Goal: Task Accomplishment & Management: Complete application form

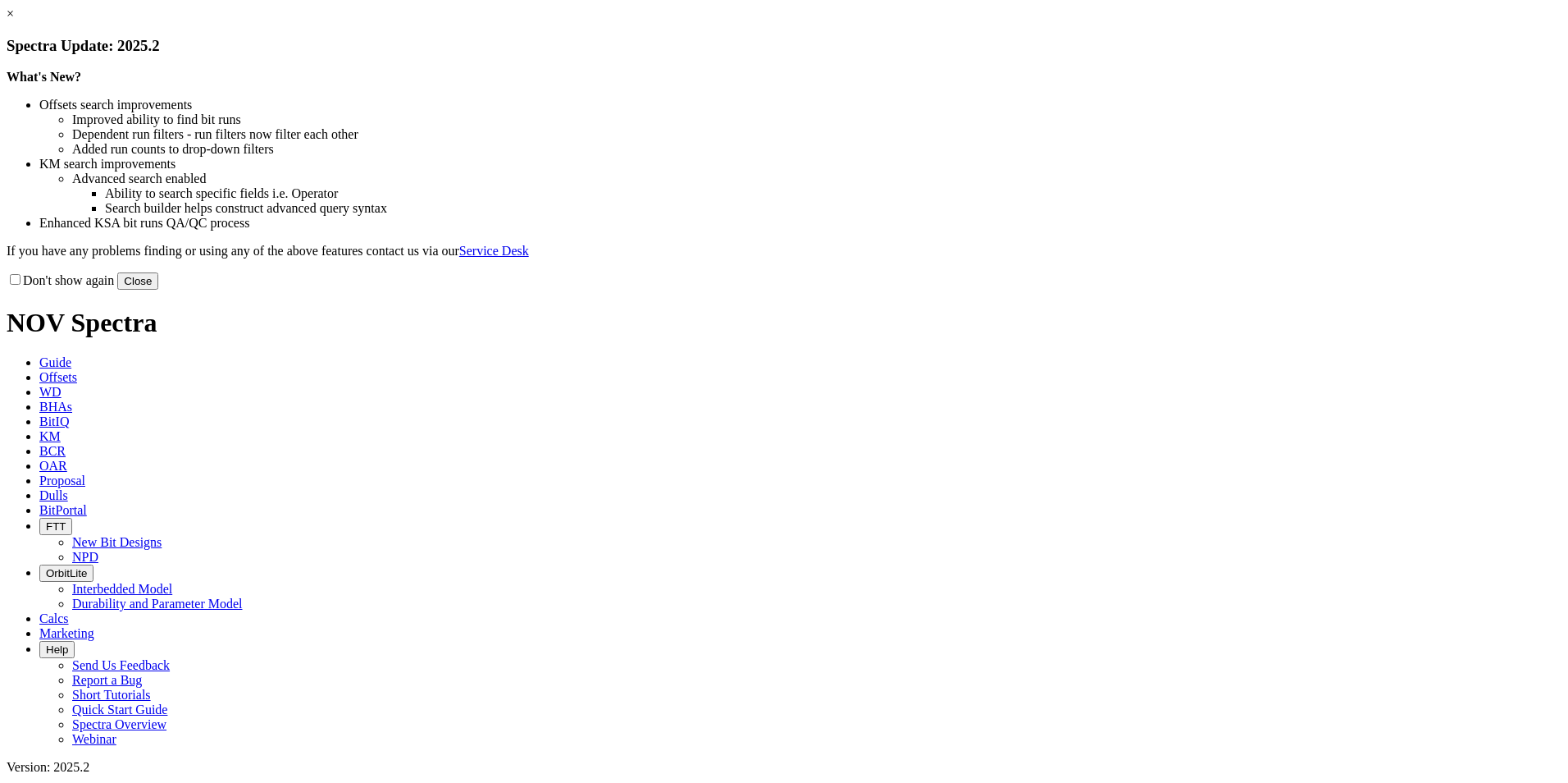
click at [158, 290] on button "Close" at bounding box center [137, 281] width 41 height 17
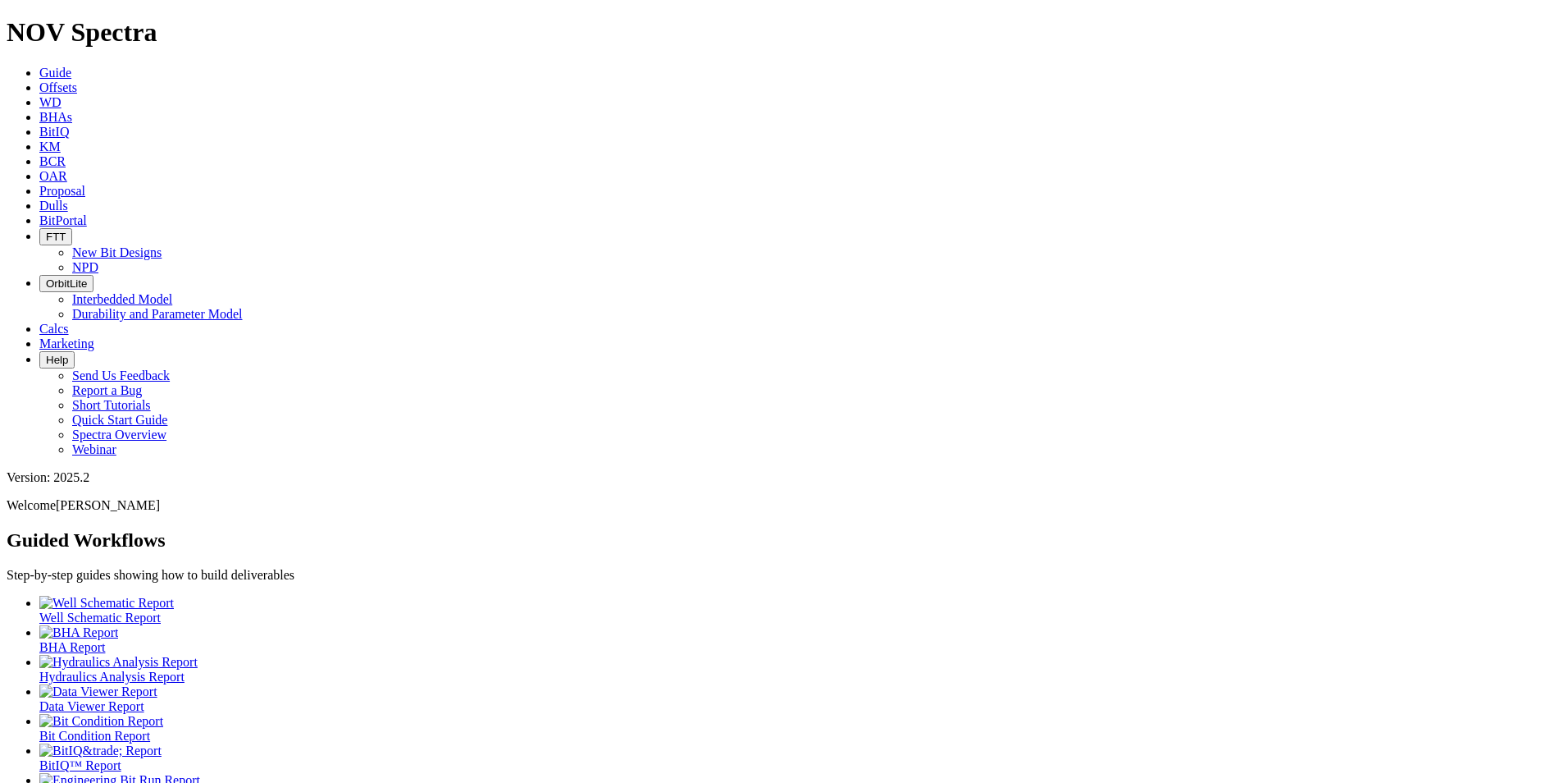
click at [85, 183] on link "Proposal" at bounding box center [62, 190] width 46 height 14
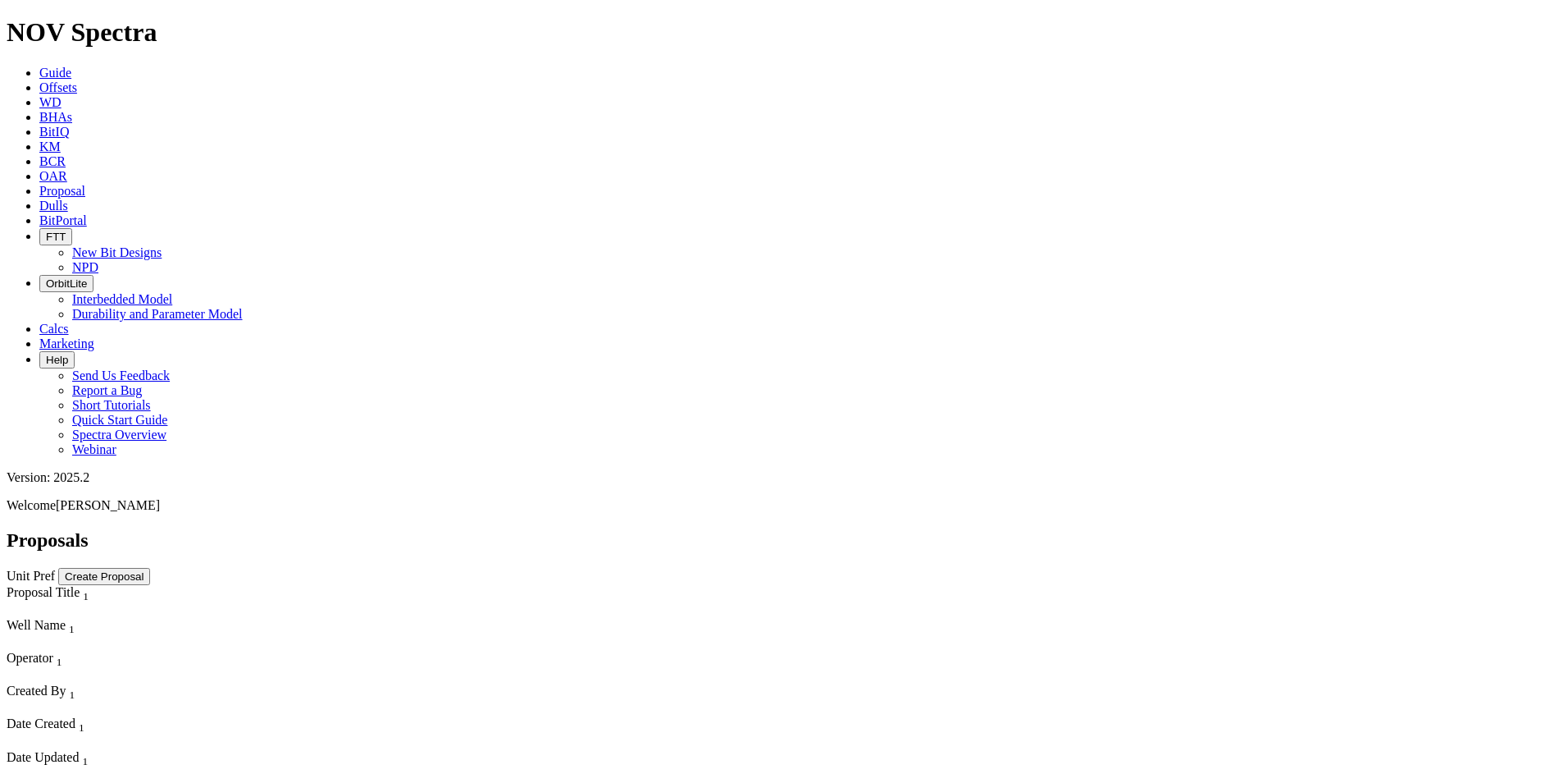
click at [150, 568] on button "Create Proposal" at bounding box center [105, 577] width 92 height 17
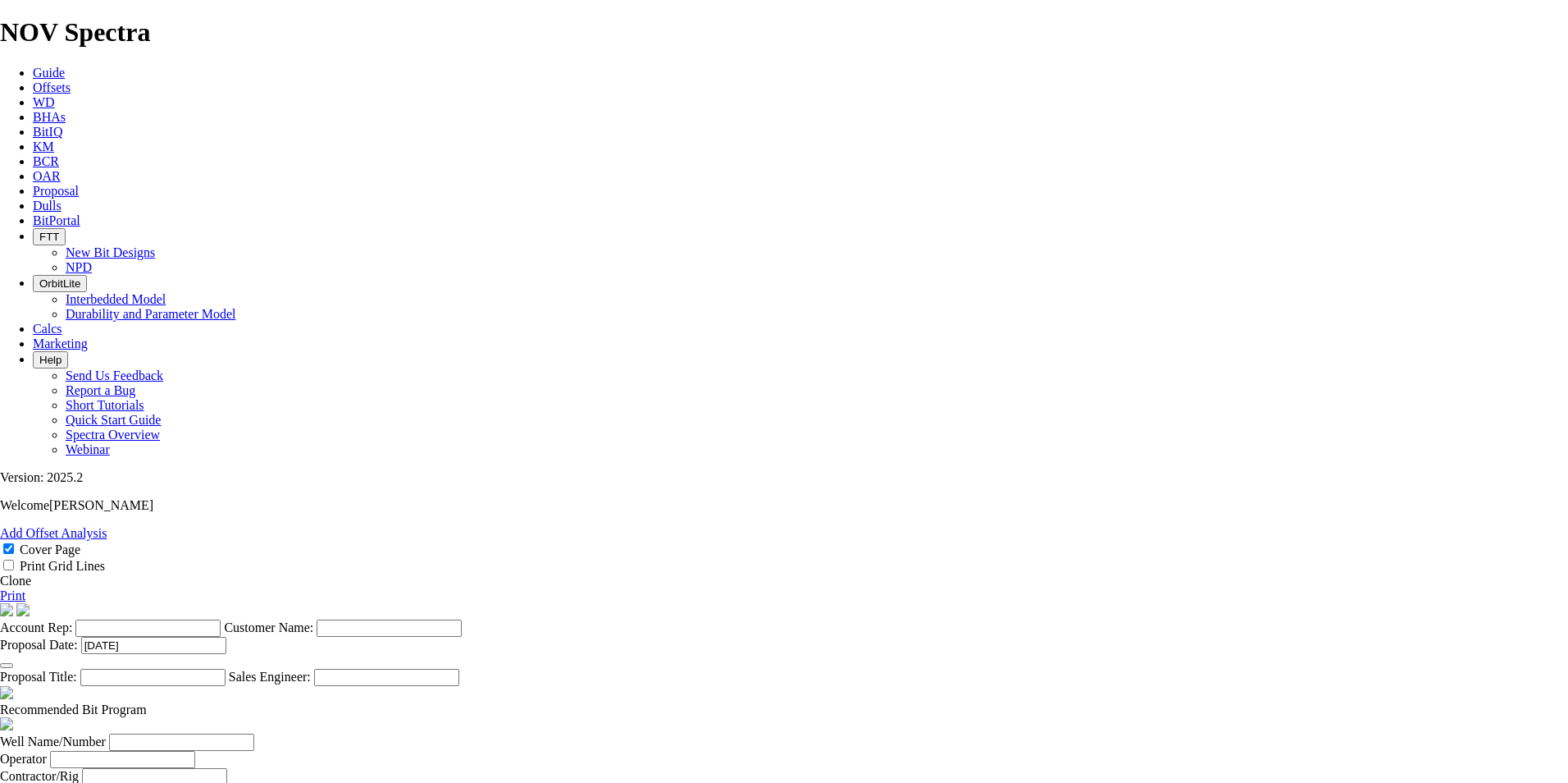
click at [221, 619] on input "Account Rep:" at bounding box center [148, 628] width 145 height 17
type input "[PERSON_NAME]"
click at [461, 619] on input "Customer Name:" at bounding box center [388, 628] width 145 height 17
type input "Leaf River Energy - Tiberius"
click at [225, 669] on input "Proposal Title:" at bounding box center [152, 677] width 145 height 17
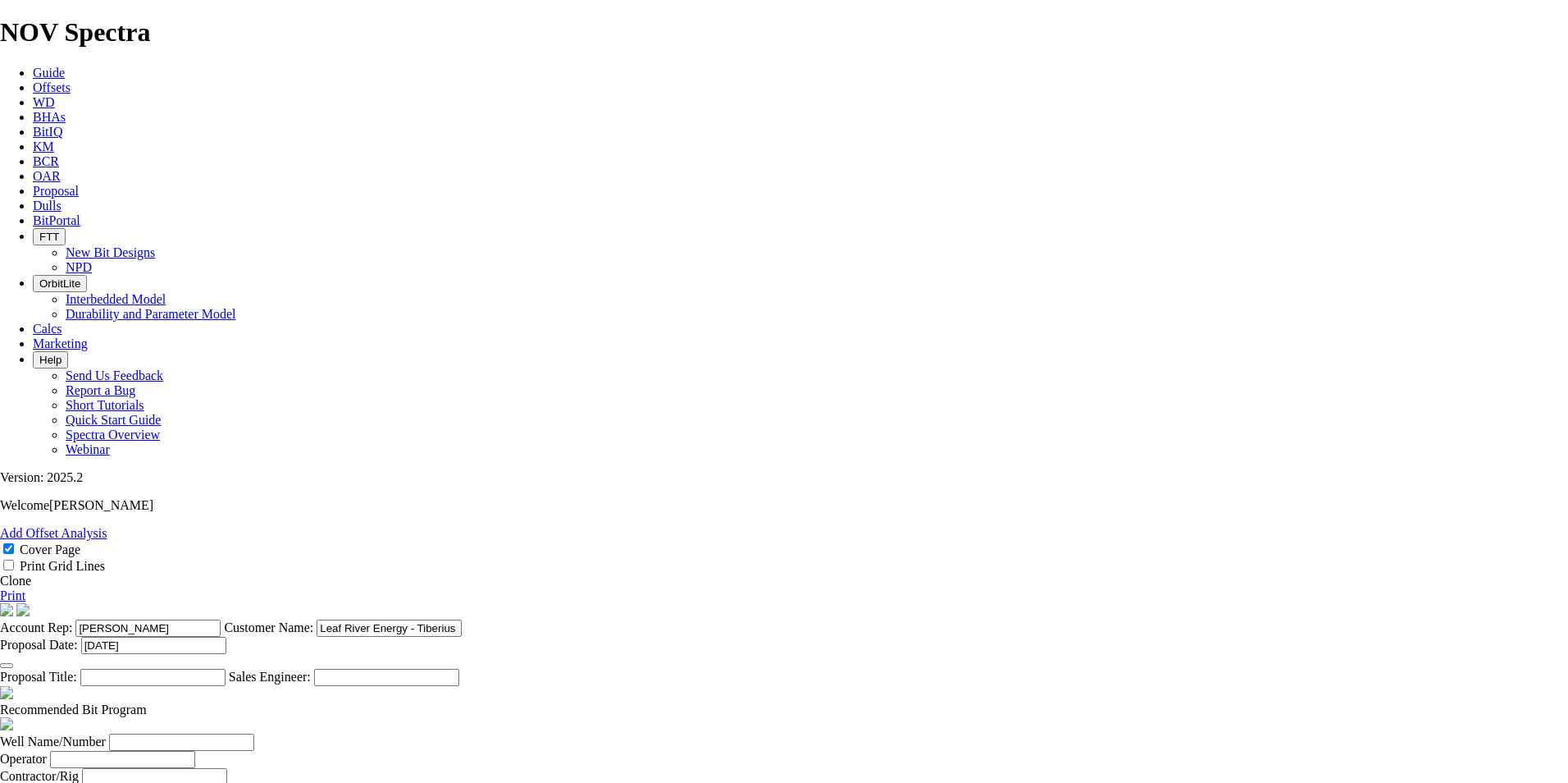
click at [225, 669] on input "Proposal Title:" at bounding box center [152, 677] width 145 height 17
type input "Water Well 2A"
click at [459, 669] on input "Sales Engineer:" at bounding box center [386, 677] width 145 height 17
click at [225, 669] on input "Water Well 2A" at bounding box center [152, 677] width 145 height 17
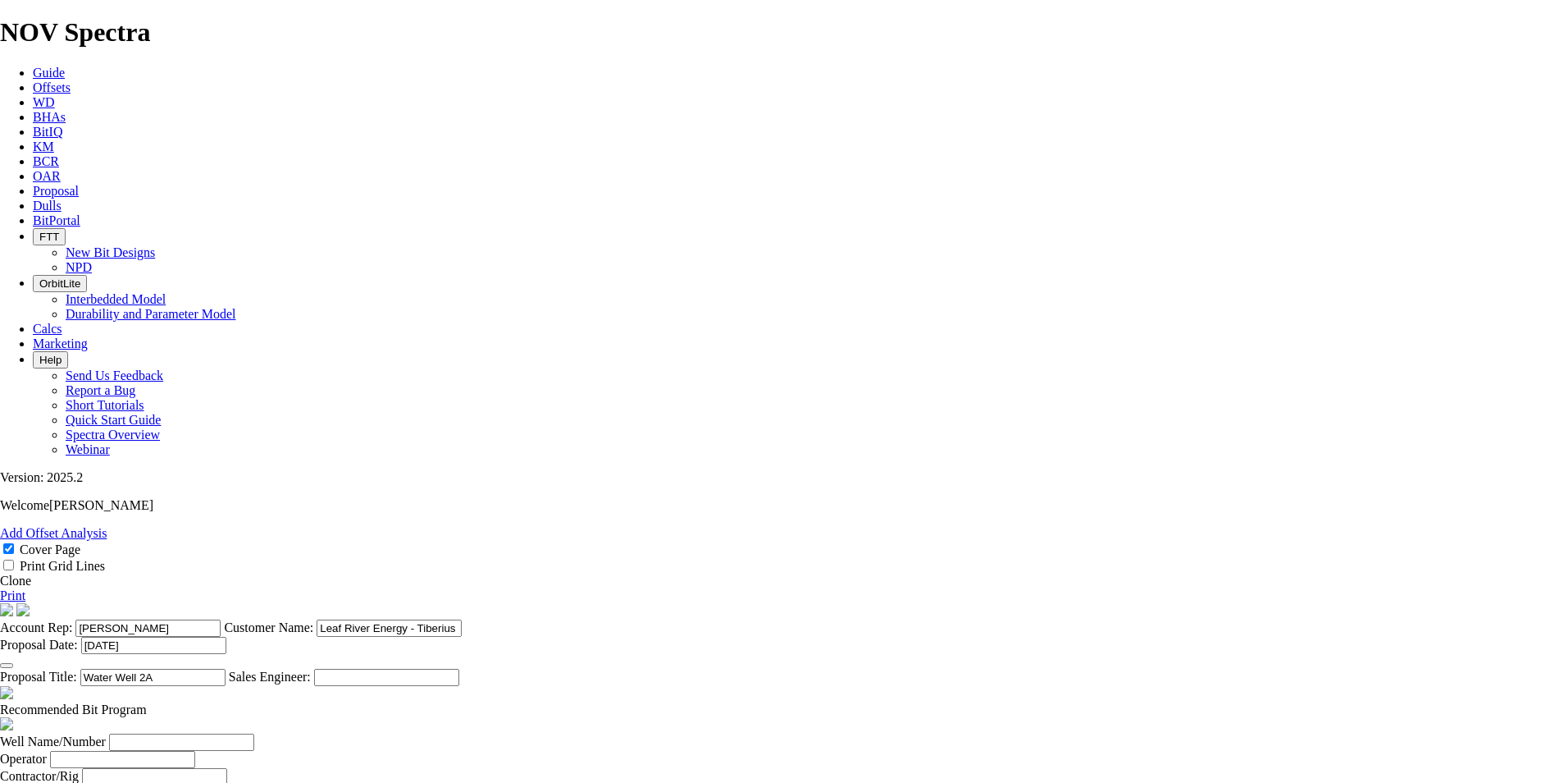
click at [254, 733] on input "Well Name/Number" at bounding box center [181, 742] width 145 height 17
type input "Water Well 2A"
type input "Leaf River Energy"
click at [227, 768] on input "text" at bounding box center [153, 776] width 145 height 17
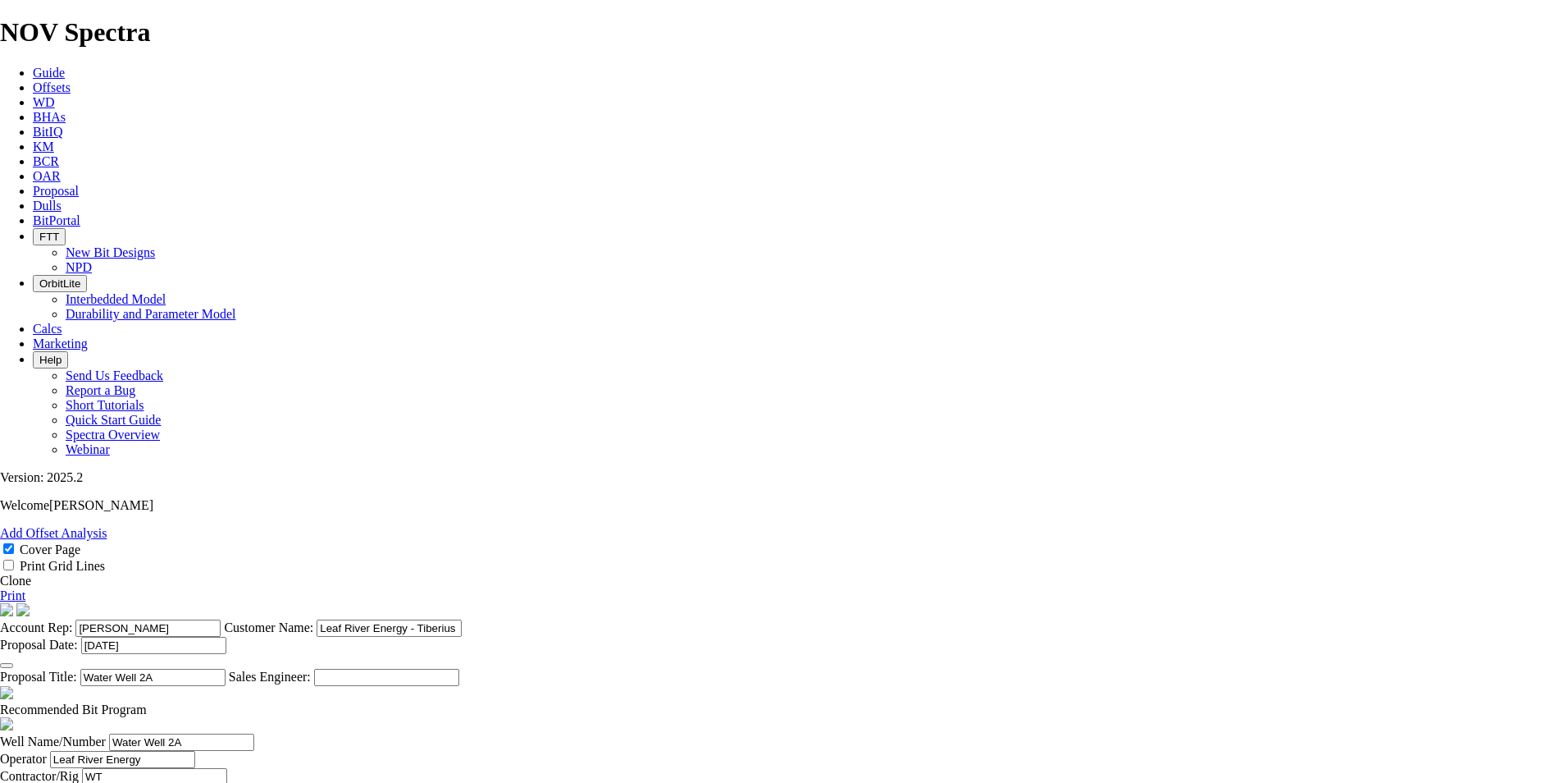
type input "WT 16"
click at [217, 782] on input "Prepared For" at bounding box center [143, 794] width 145 height 17
type input "[PERSON_NAME]/[PERSON_NAME]"
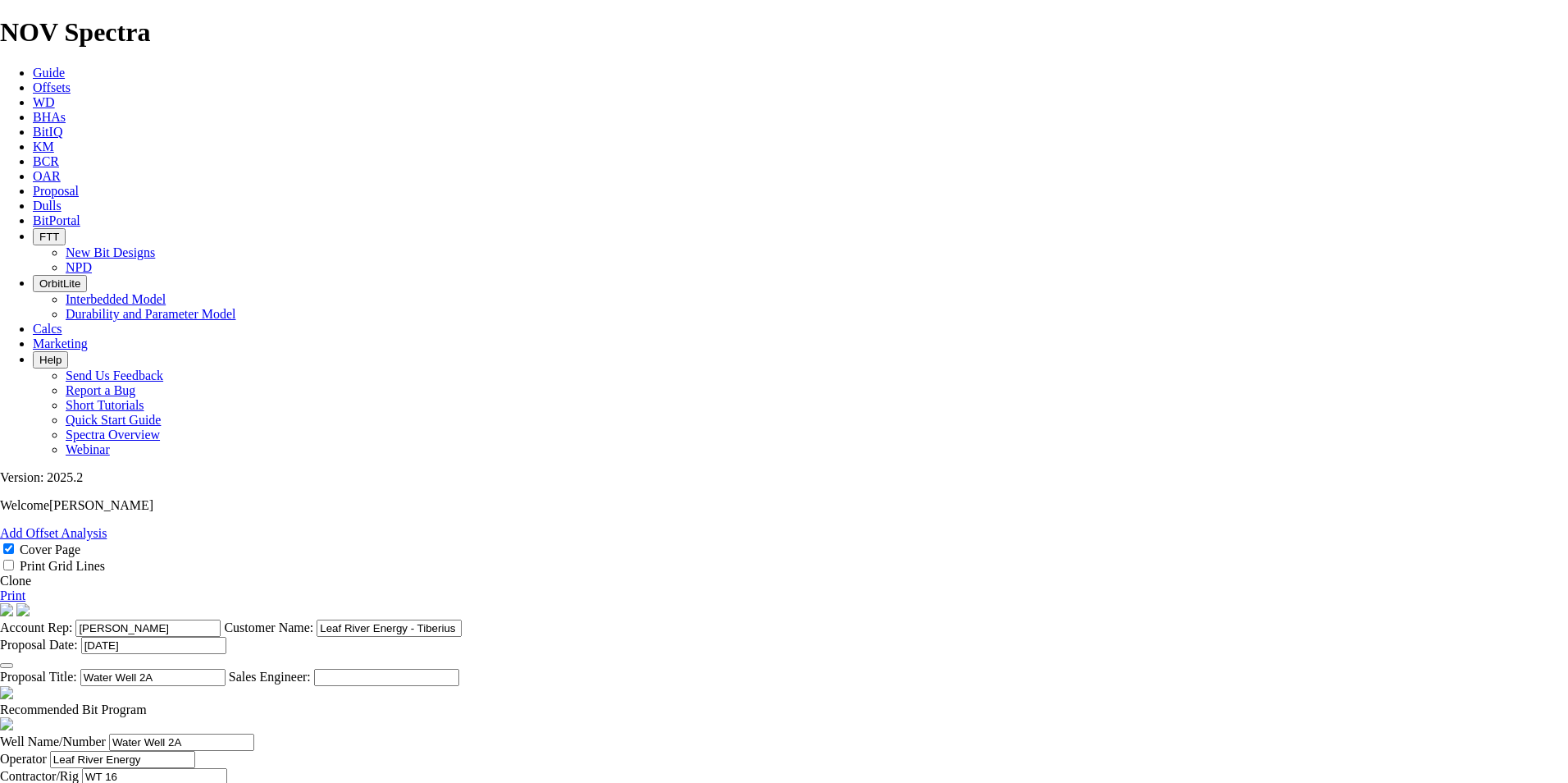
type input "Jasper"
type input "[US_STATE]"
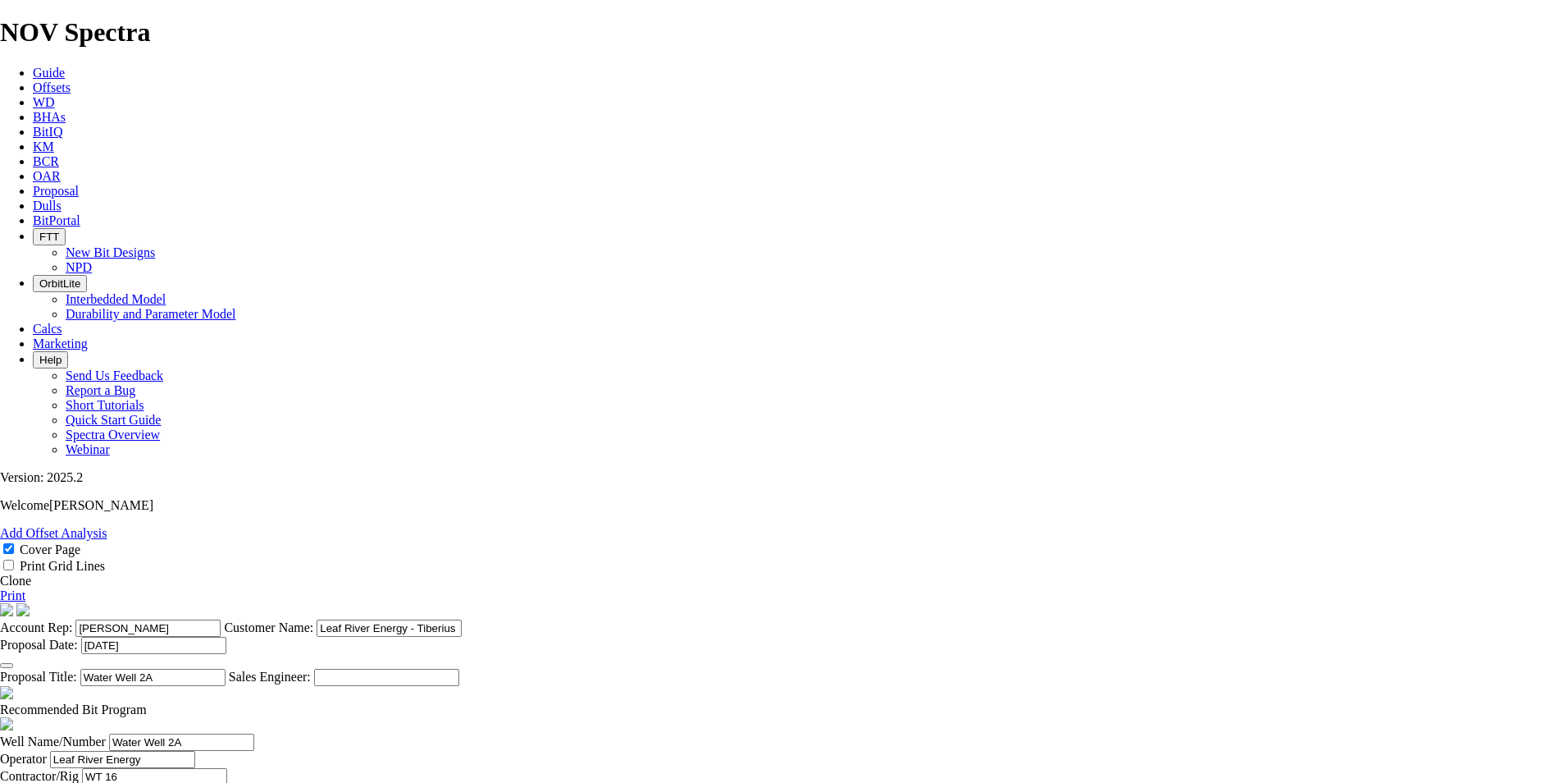
type input "[DATE]"
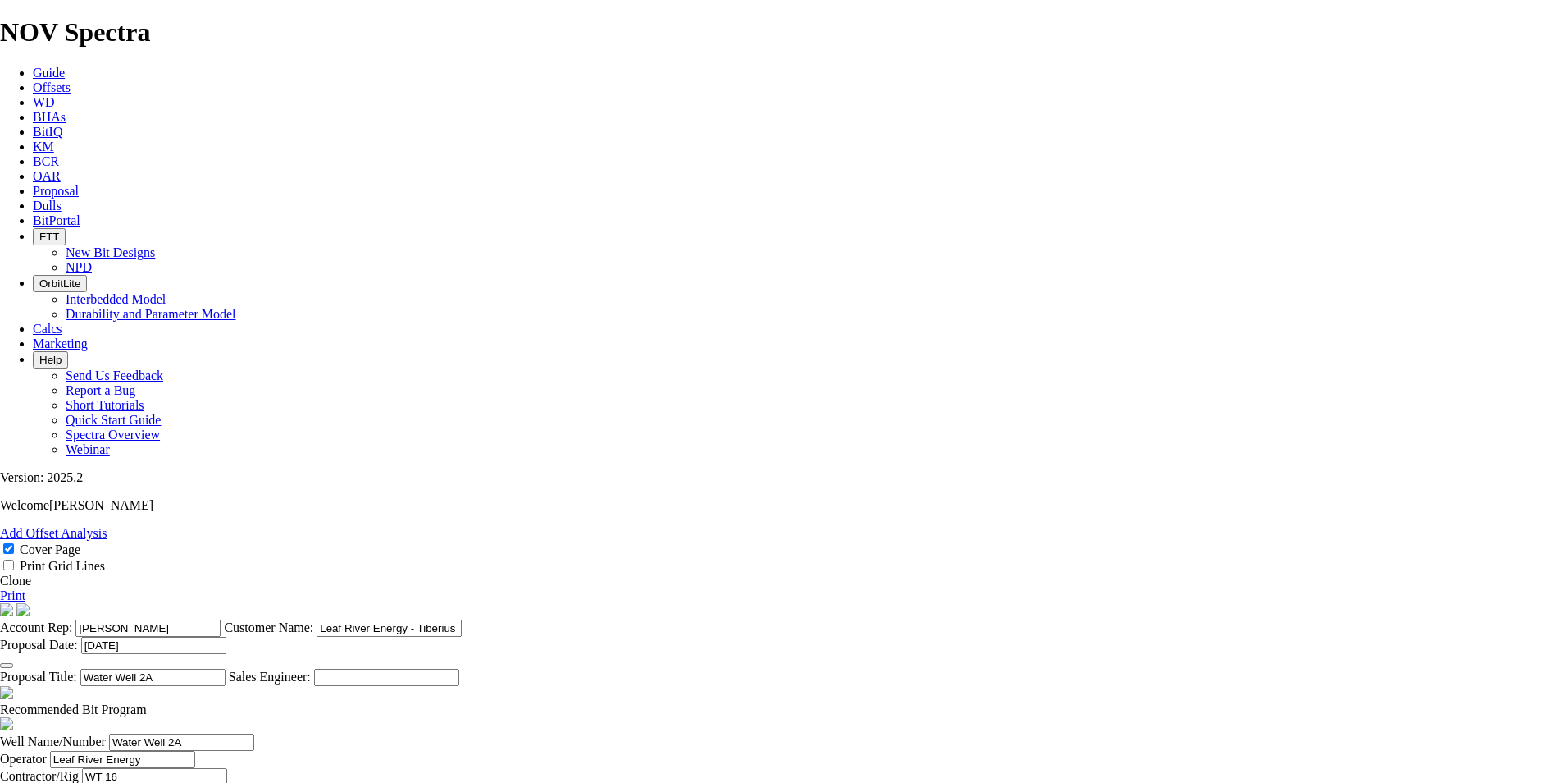
type input "[PERSON_NAME]"
type input "2813843035"
type input "Waynesboro"
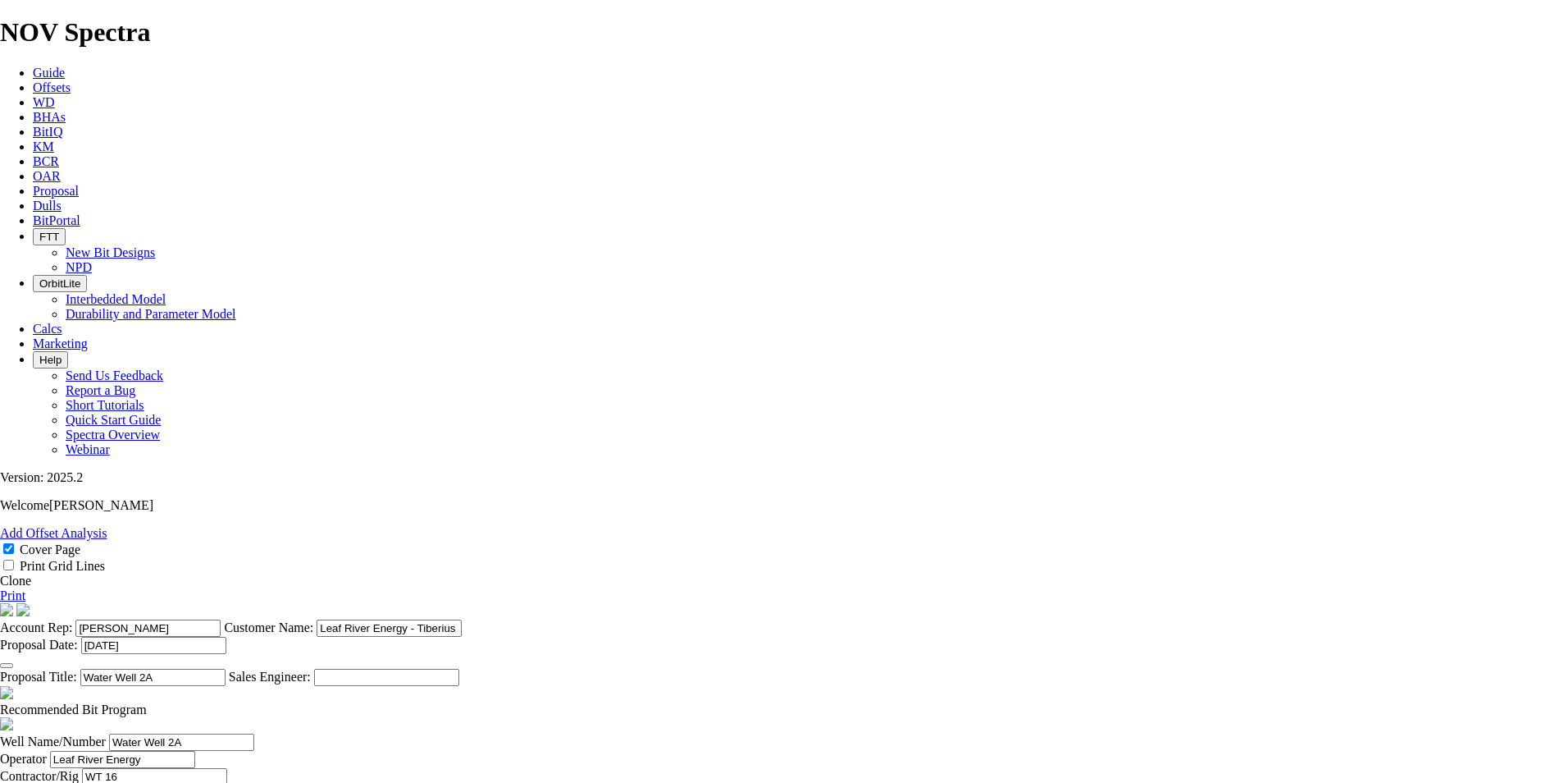
type input "[PERSON_NAME]"
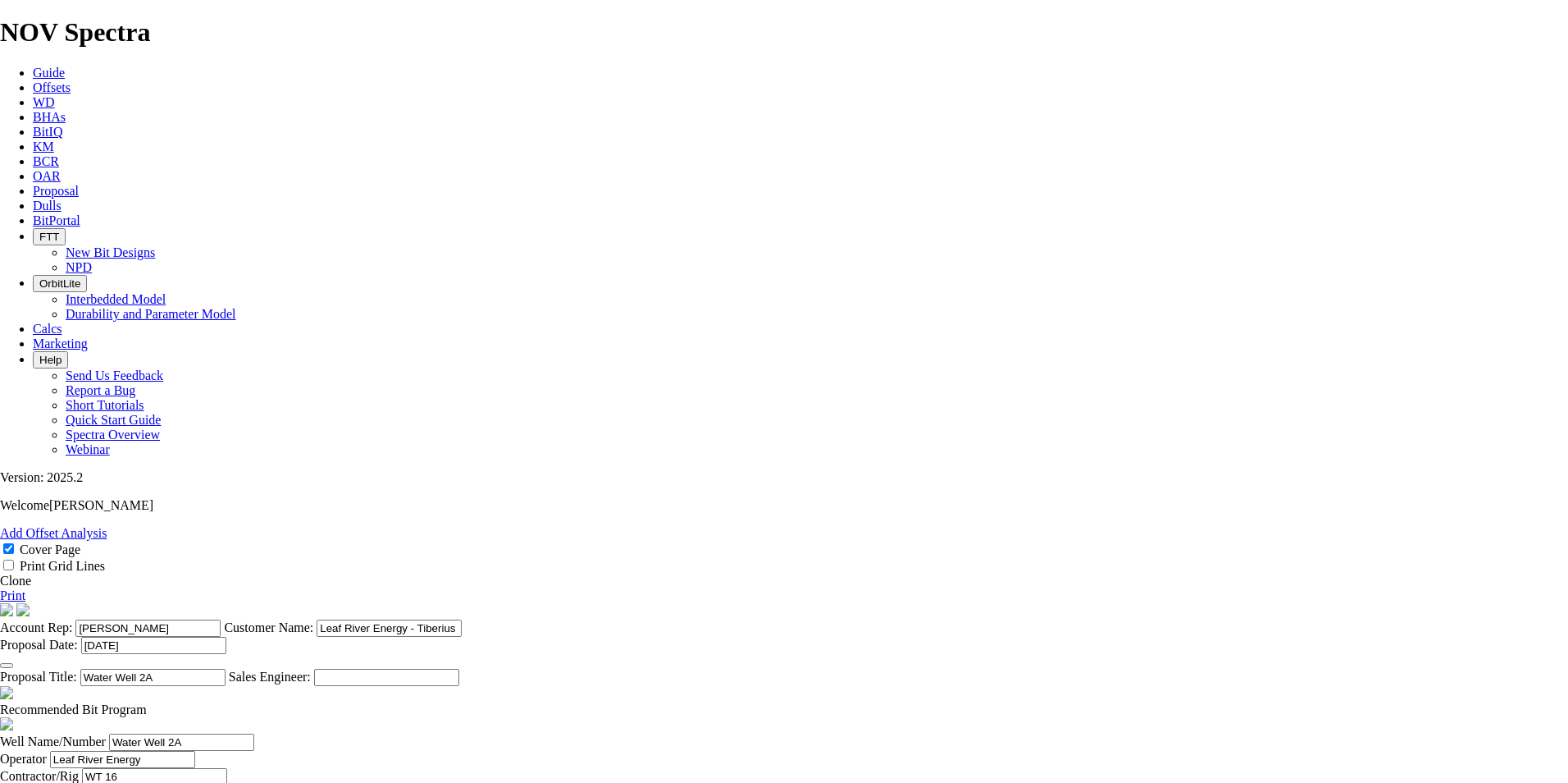
type input "2813843035"
type input "Waynesboro"
click at [227, 768] on input "WT 16" at bounding box center [153, 776] width 145 height 17
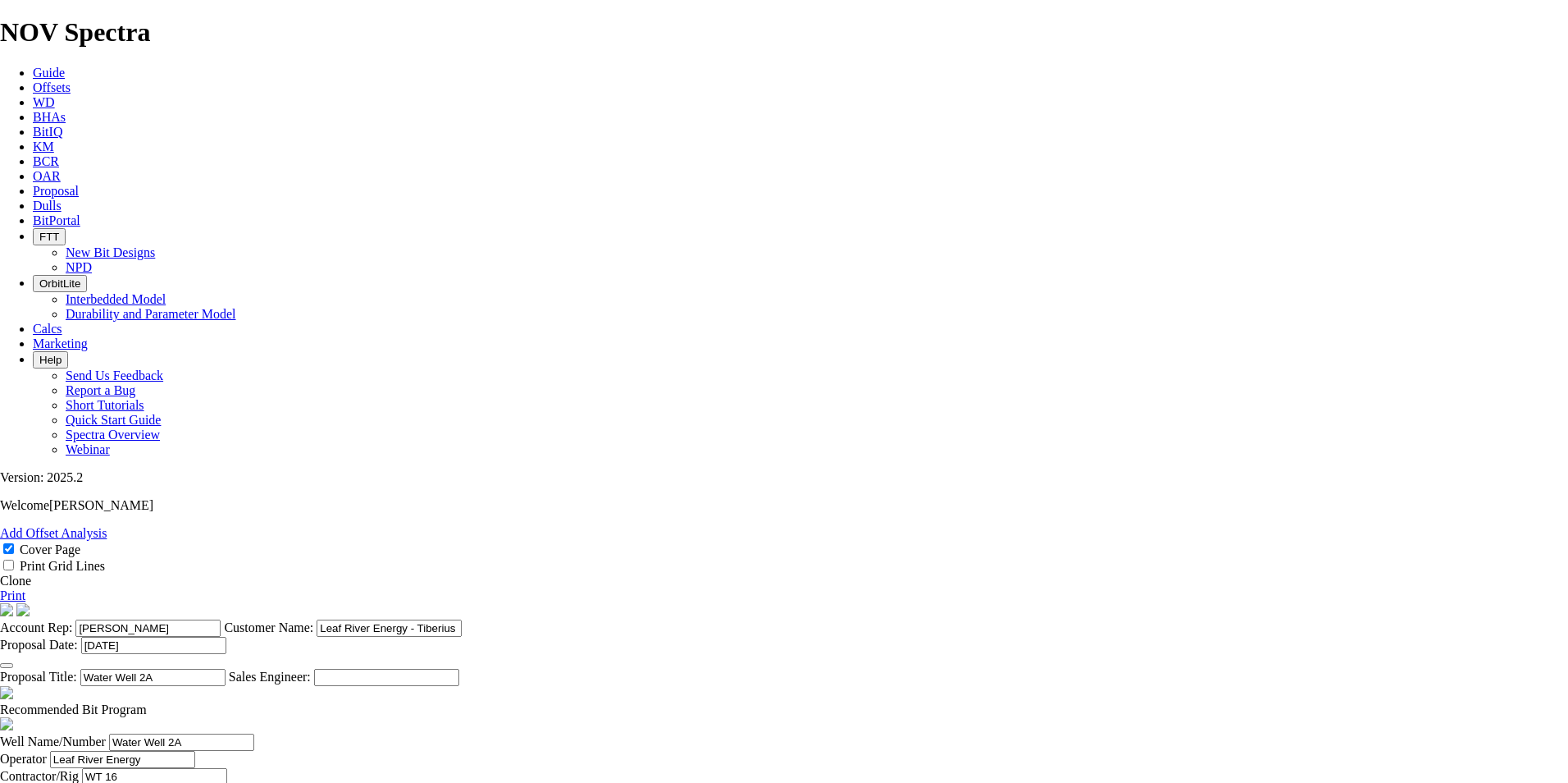
type input "WT 16"
type input "[PERSON_NAME]"
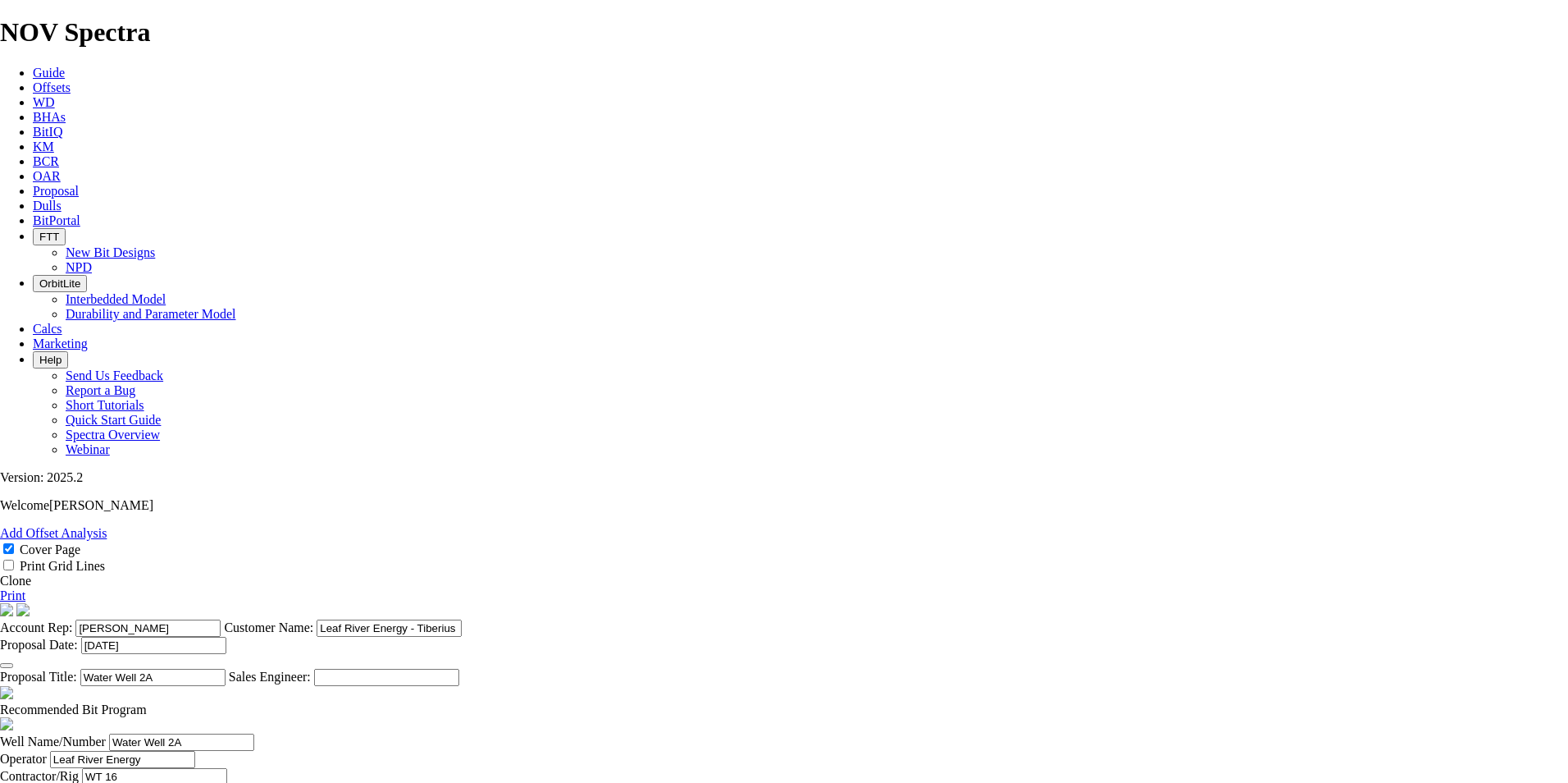
type input "2813843035"
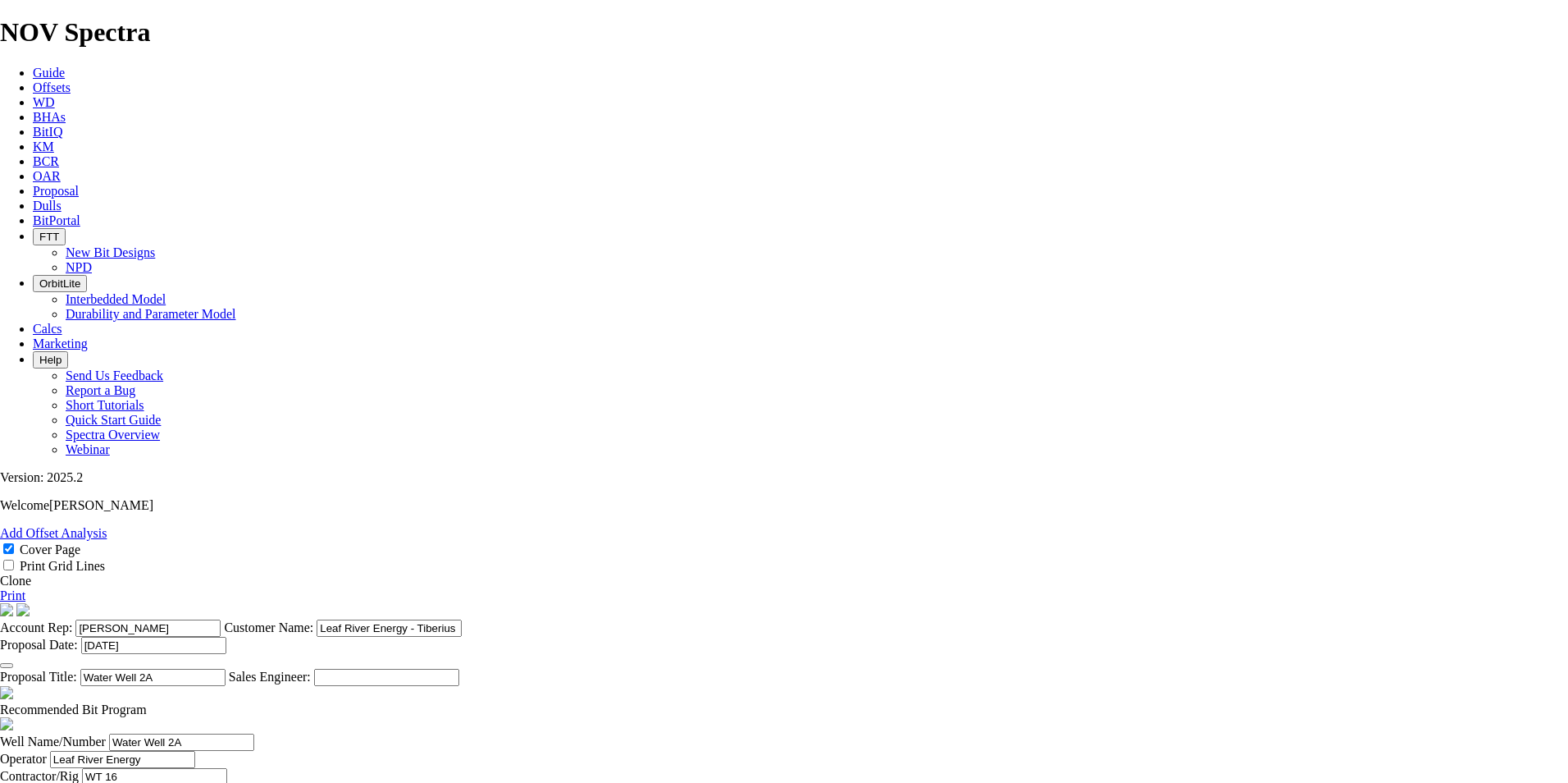
type input "[DATE]"
click at [147, 702] on span at bounding box center [147, 709] width 0 height 14
checkbox input "false"
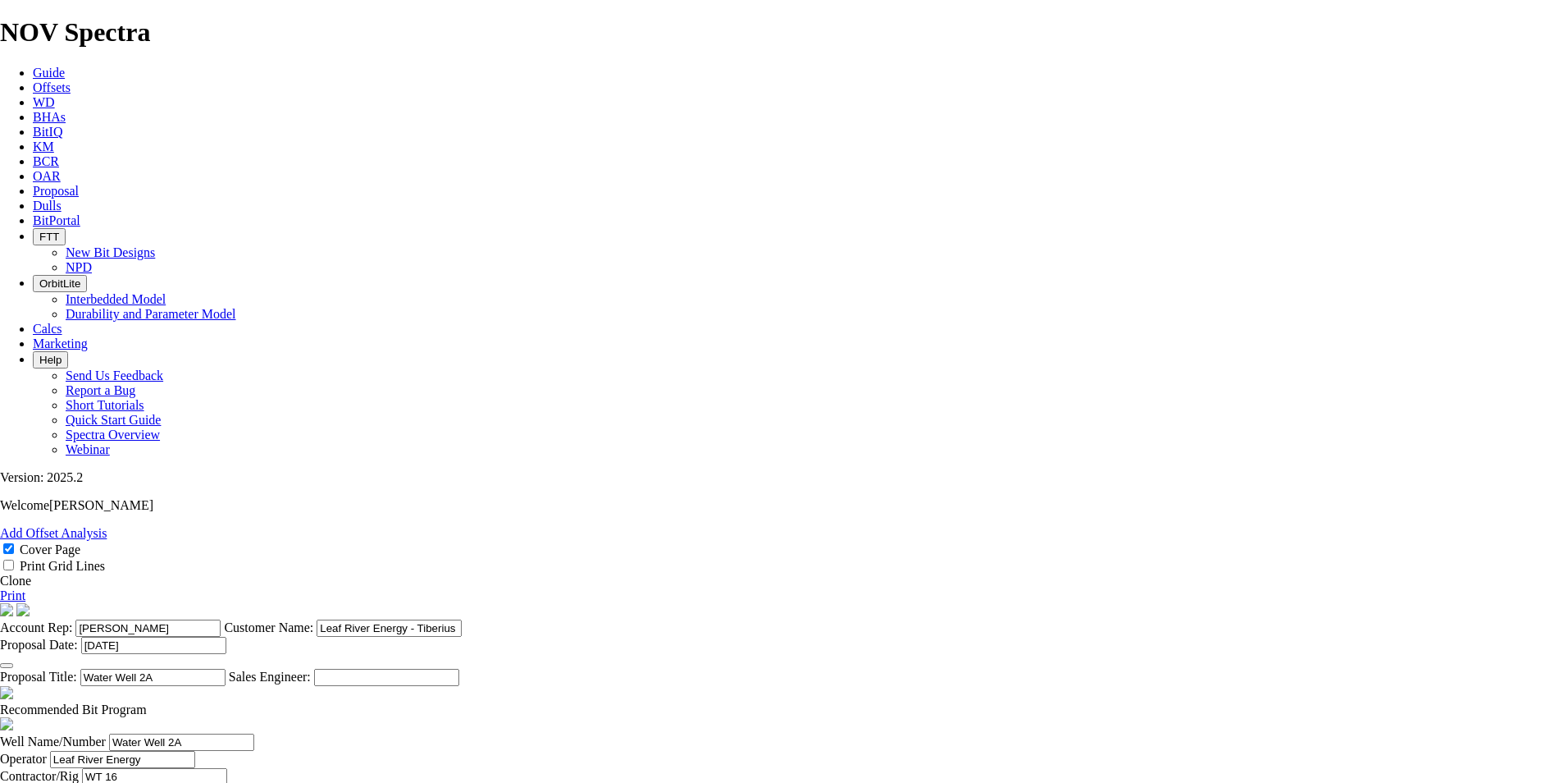
checkbox input "false"
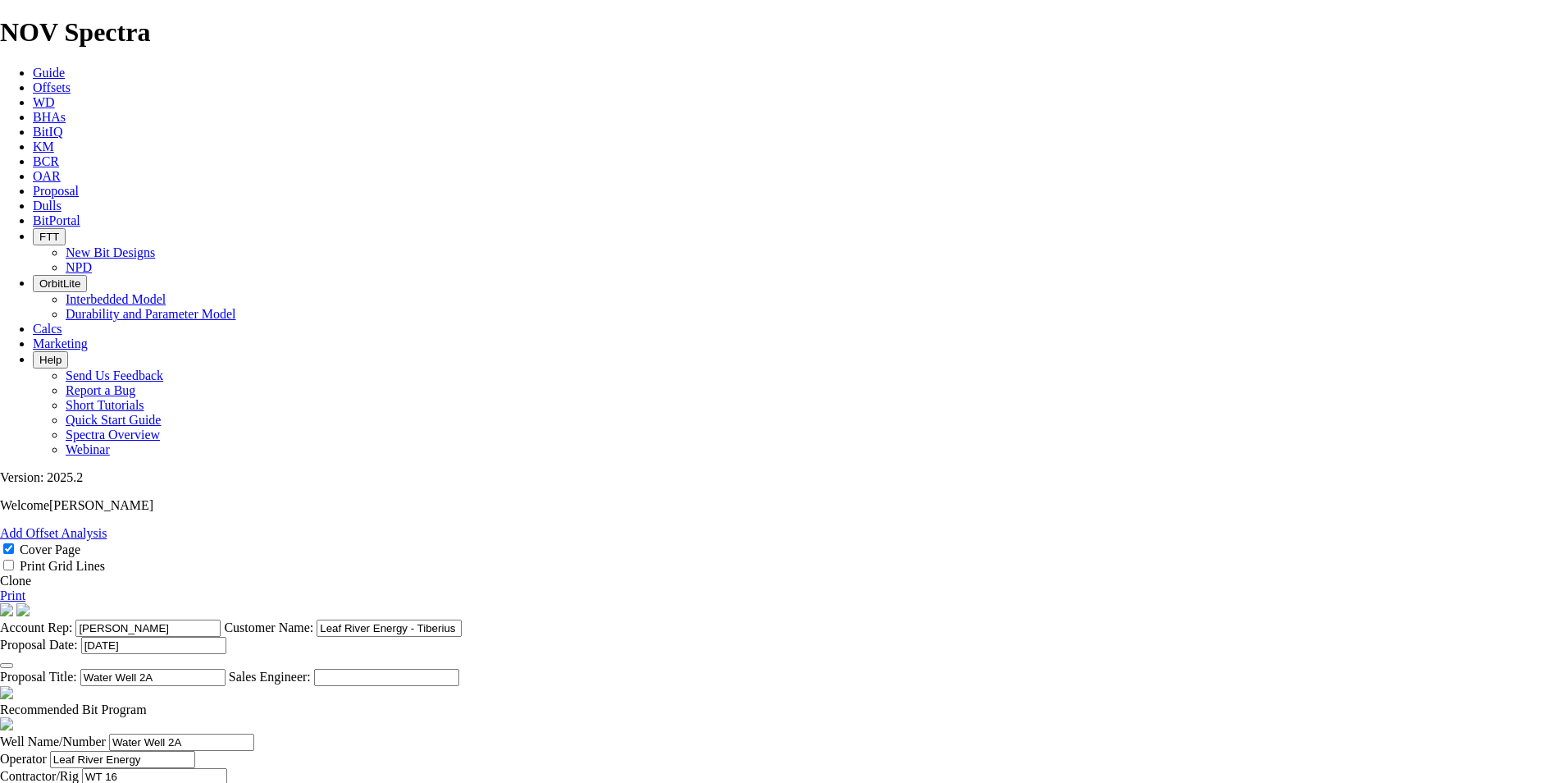
checkbox input "false"
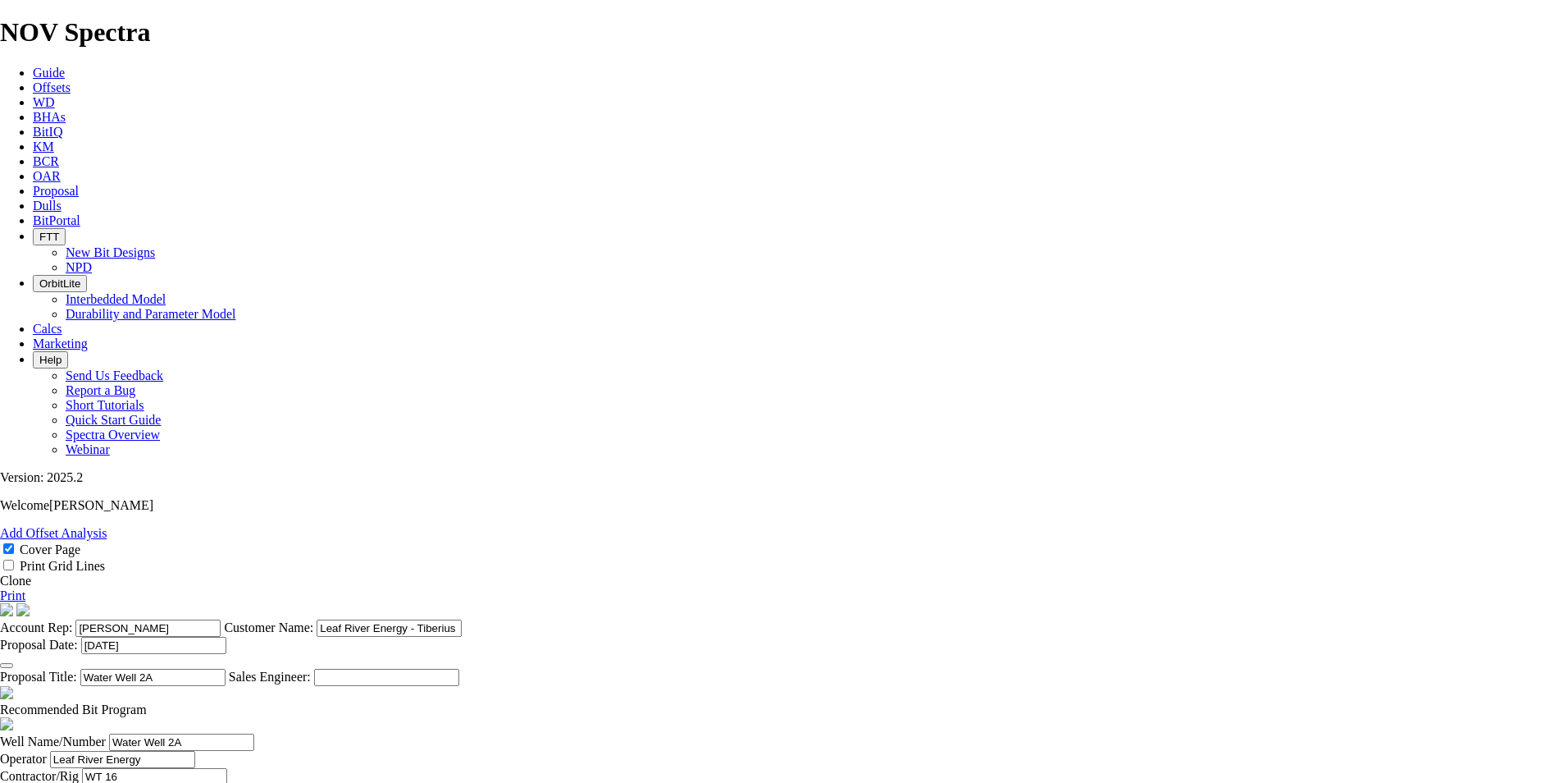
checkbox input "false"
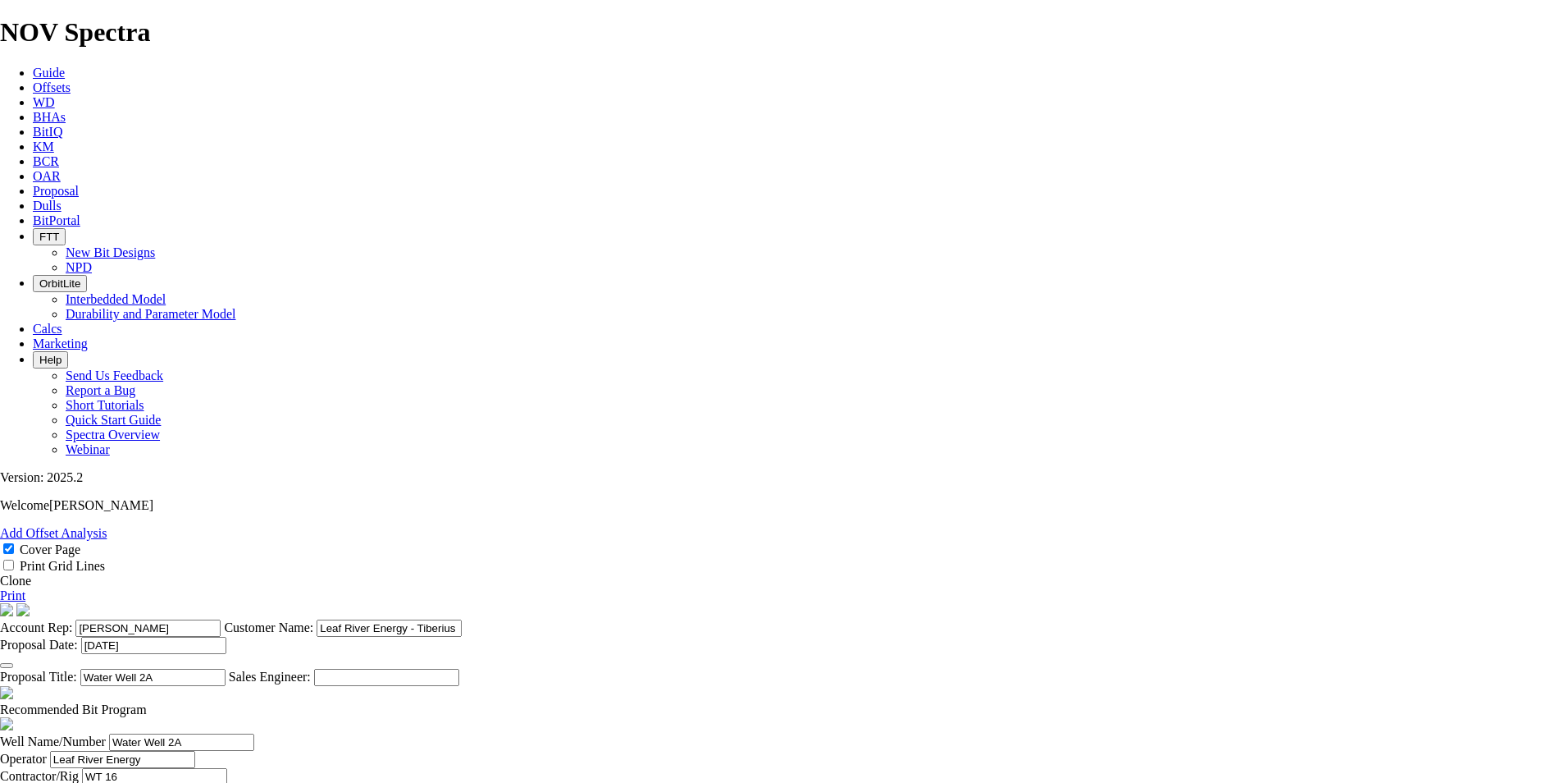
type input "[US_STATE]"
type input "1"
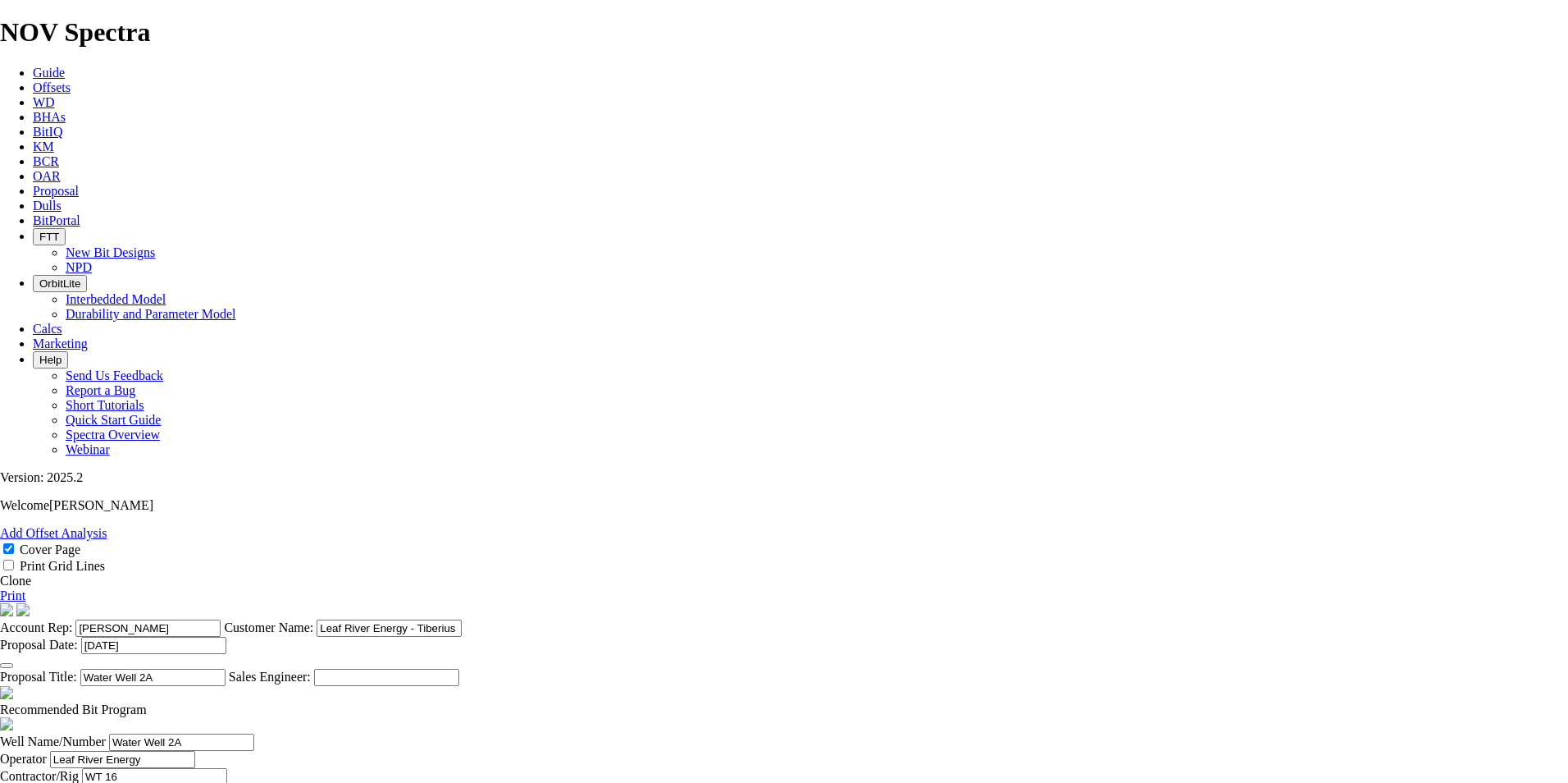
type input "17.5"
type input "IADC 117 MT"
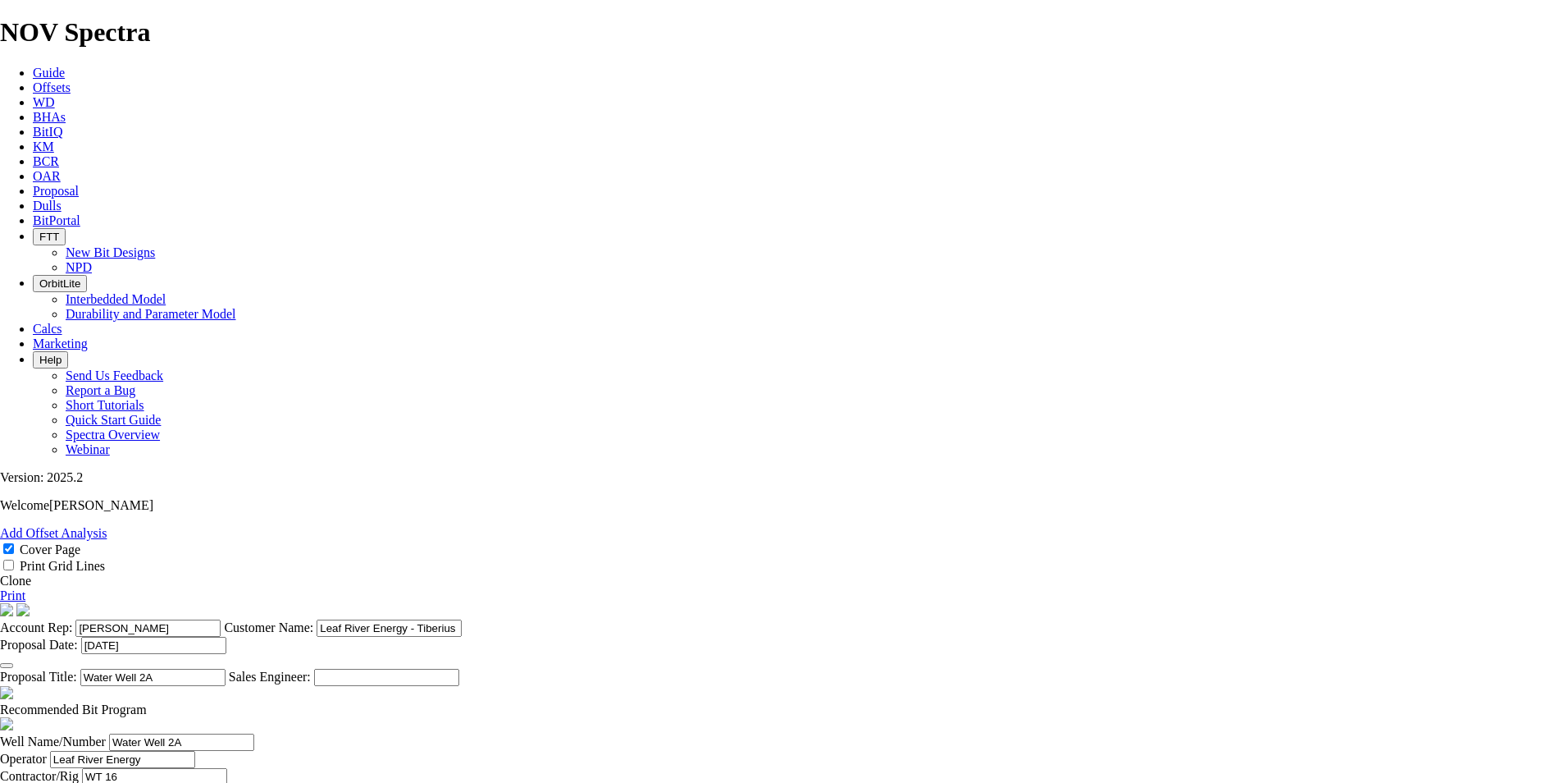
type input "2200"
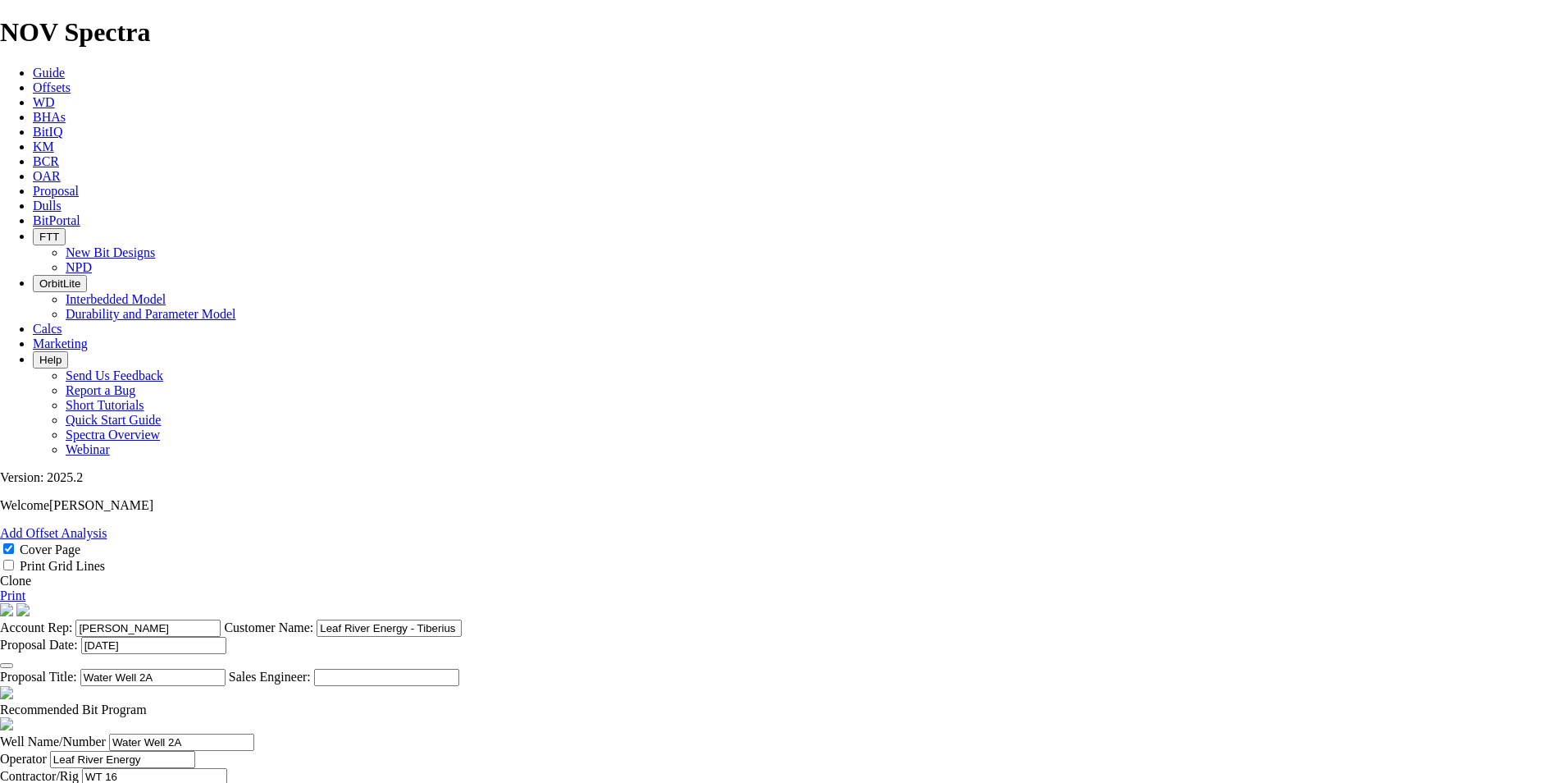
type input "45"
type input "48.8"
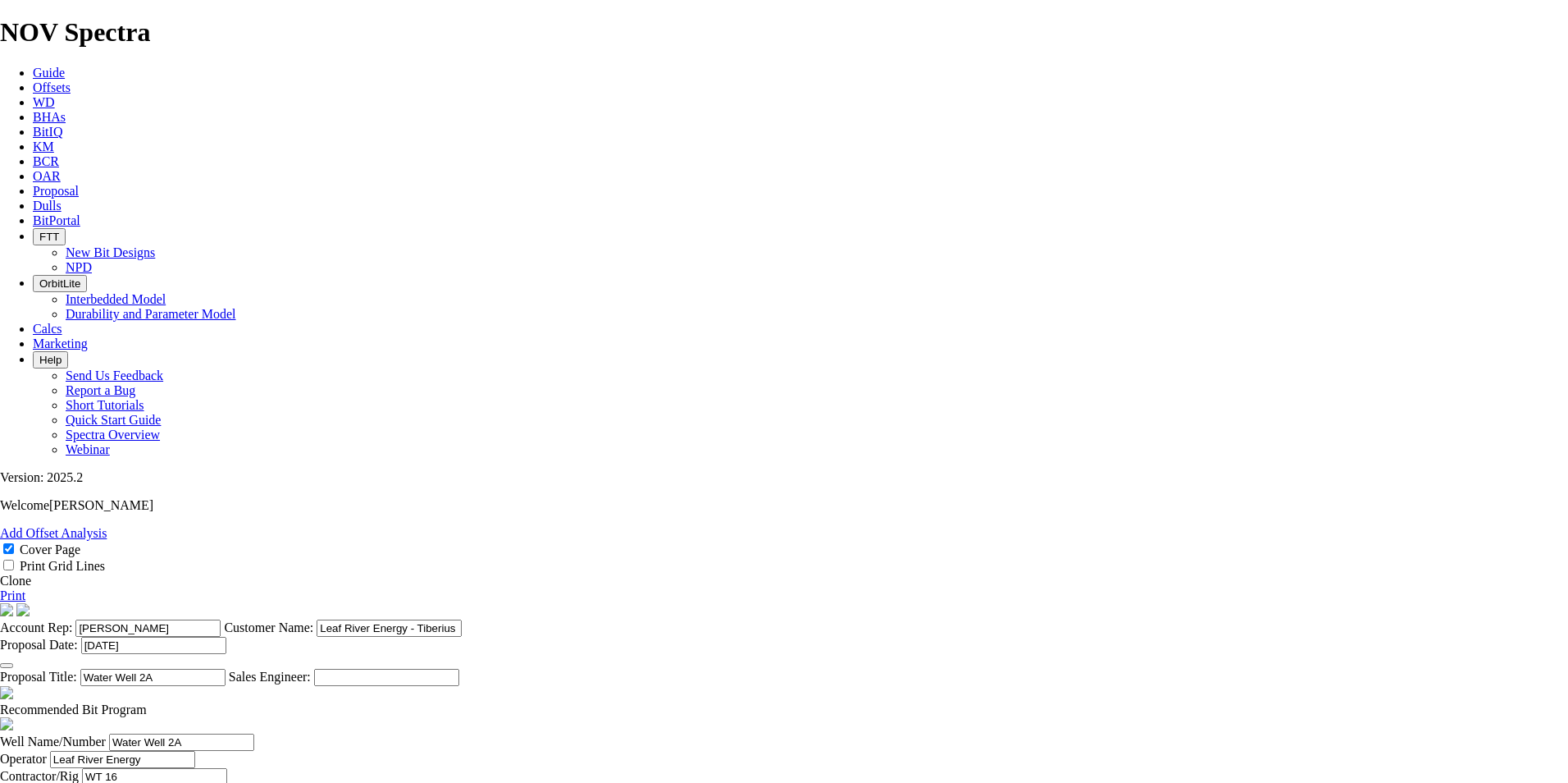
type input "5"
type input "100"
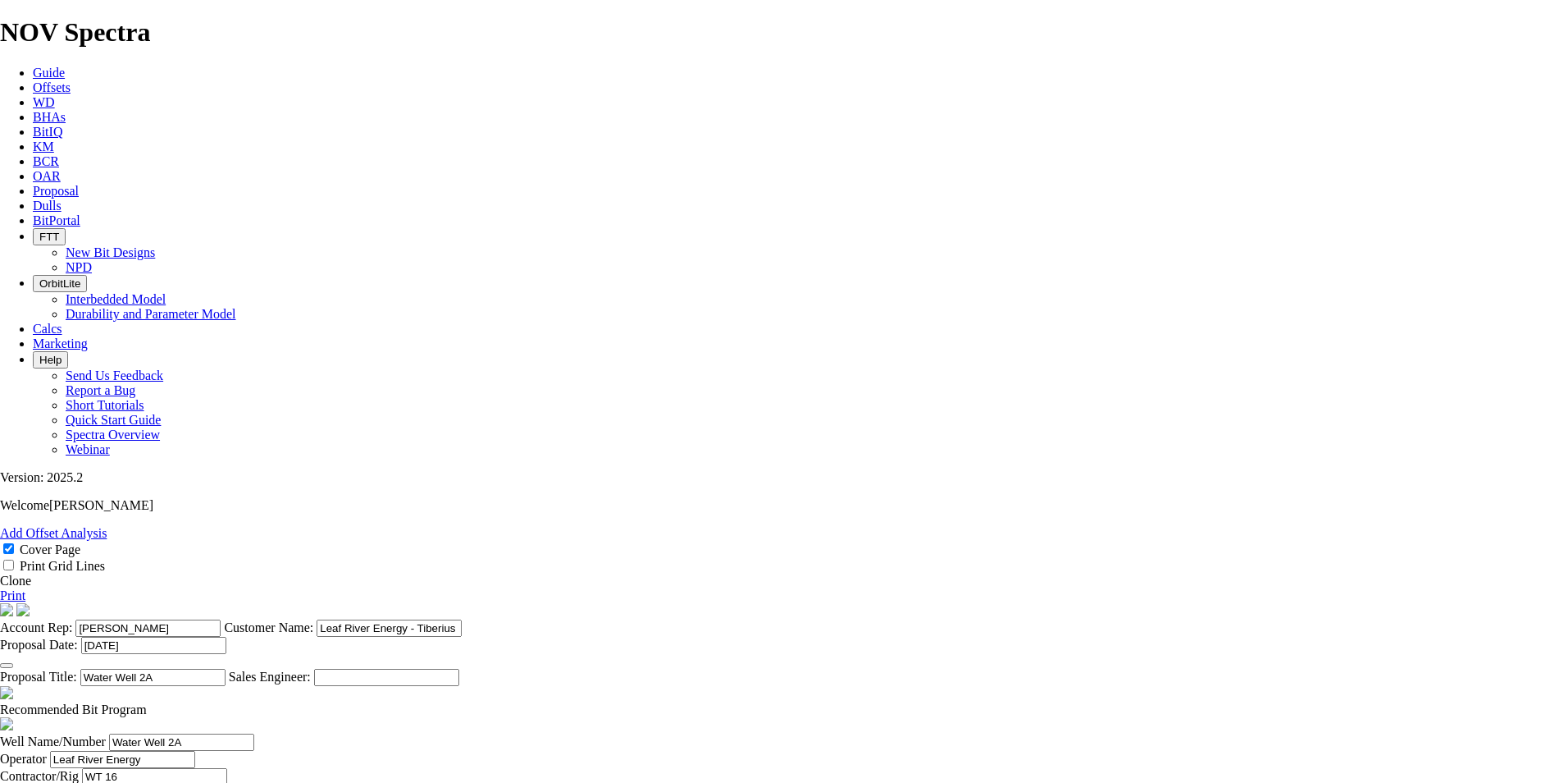
type input "7800"
type input "2"
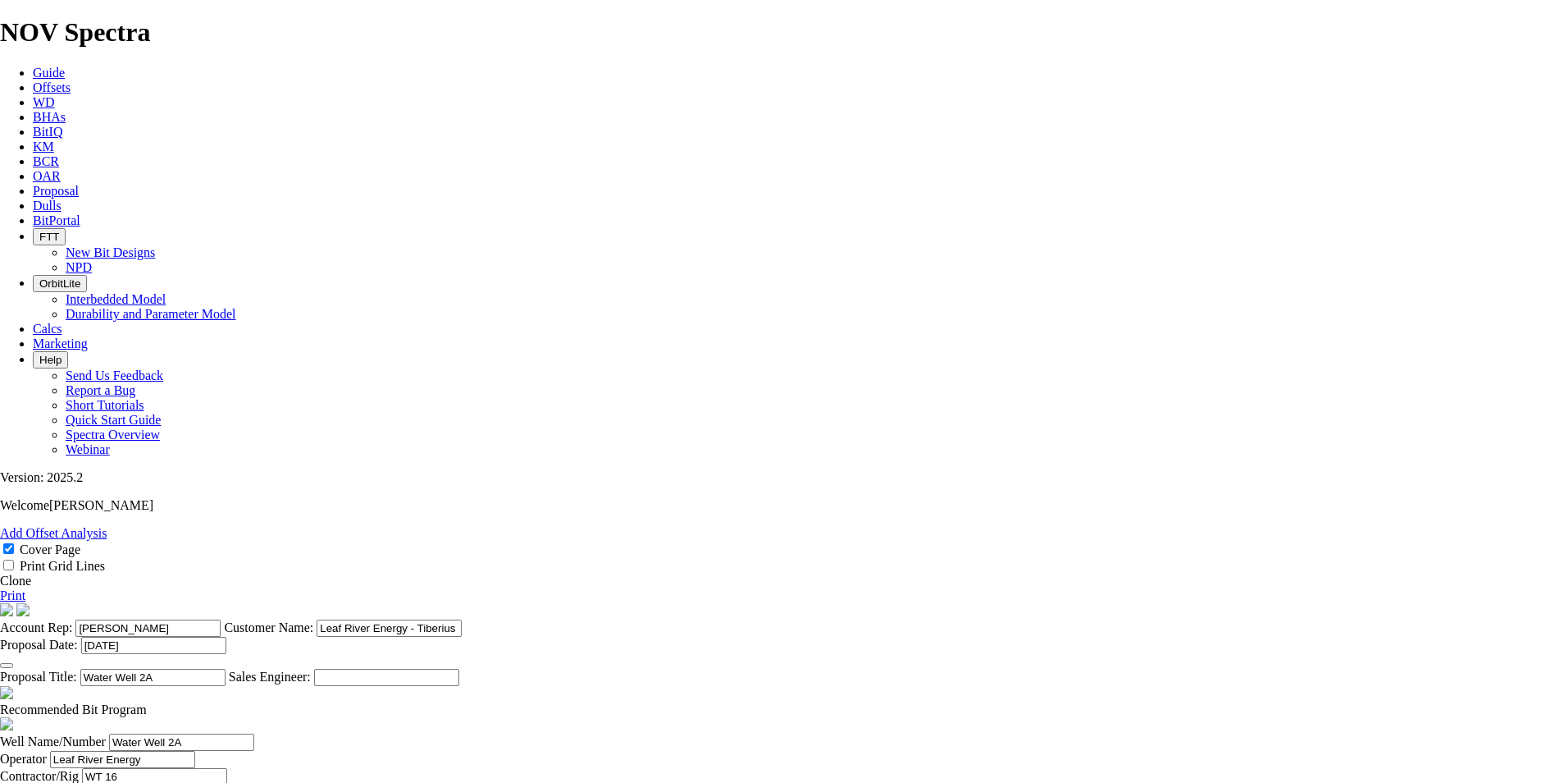
type input "8.75"
type input "TK56 AG2"
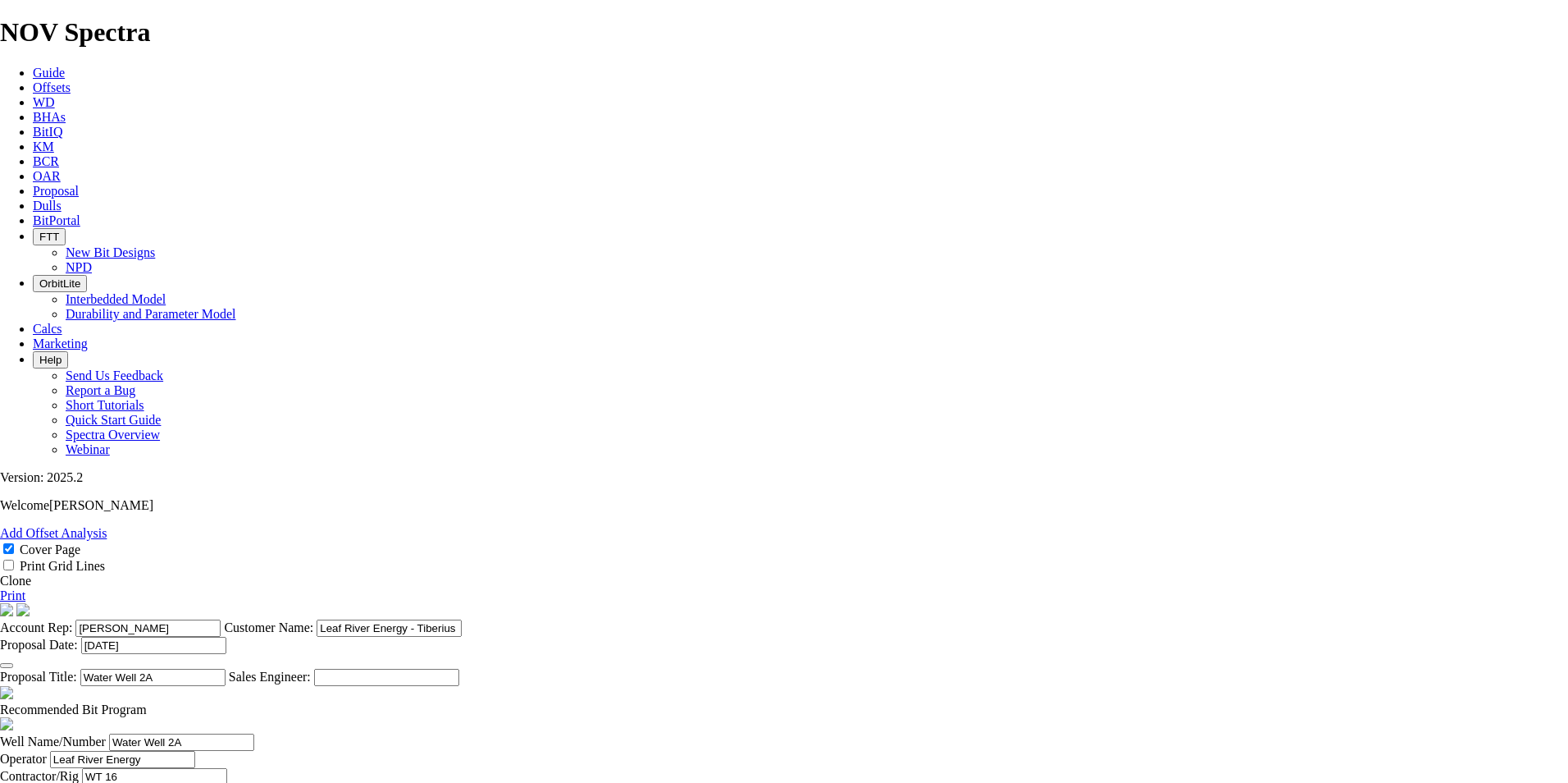
type input "4000"
type input "1800"
type input "42"
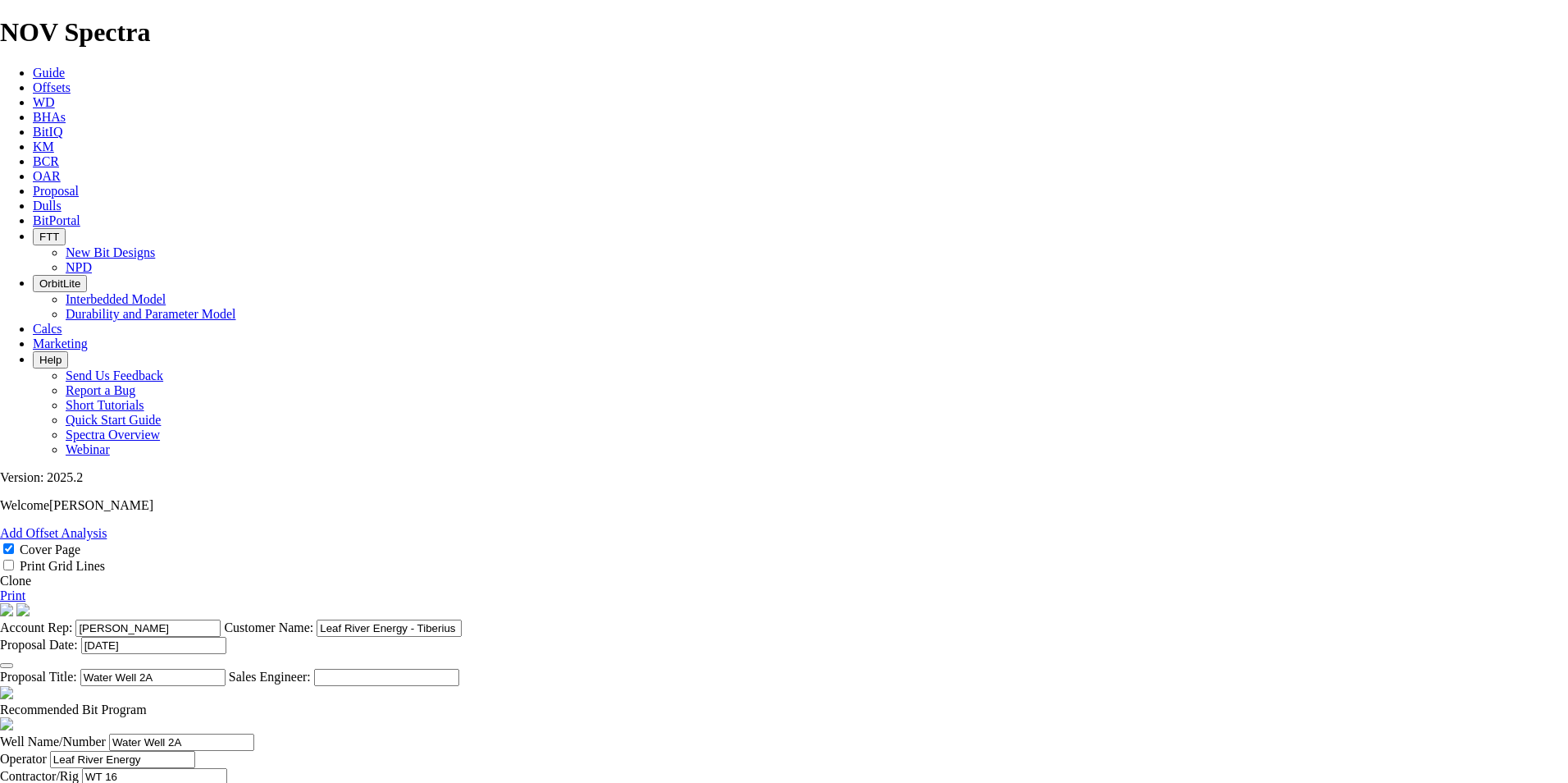
type input "42.8"
type input "5"
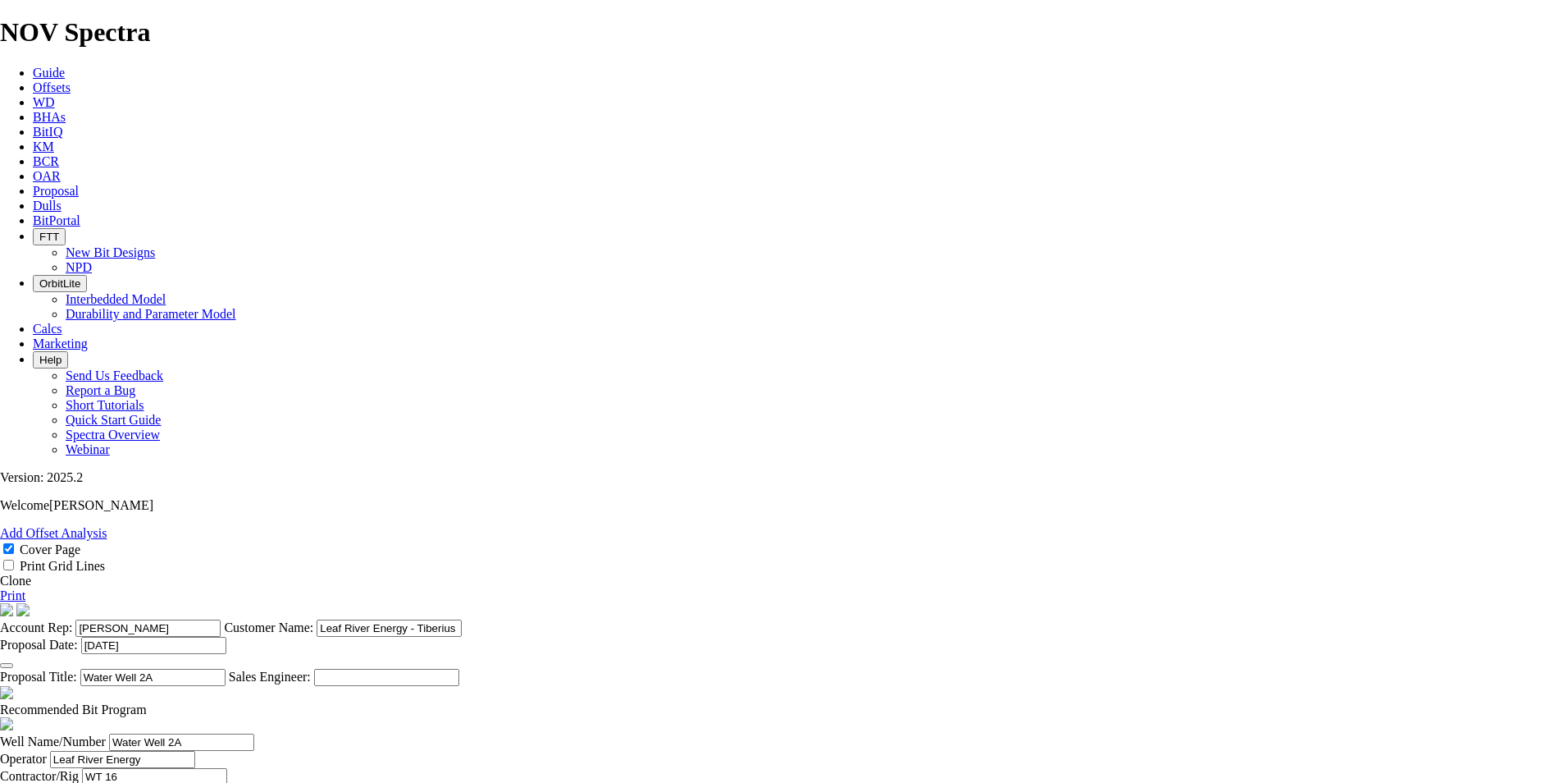
type input "70"
type input "8500"
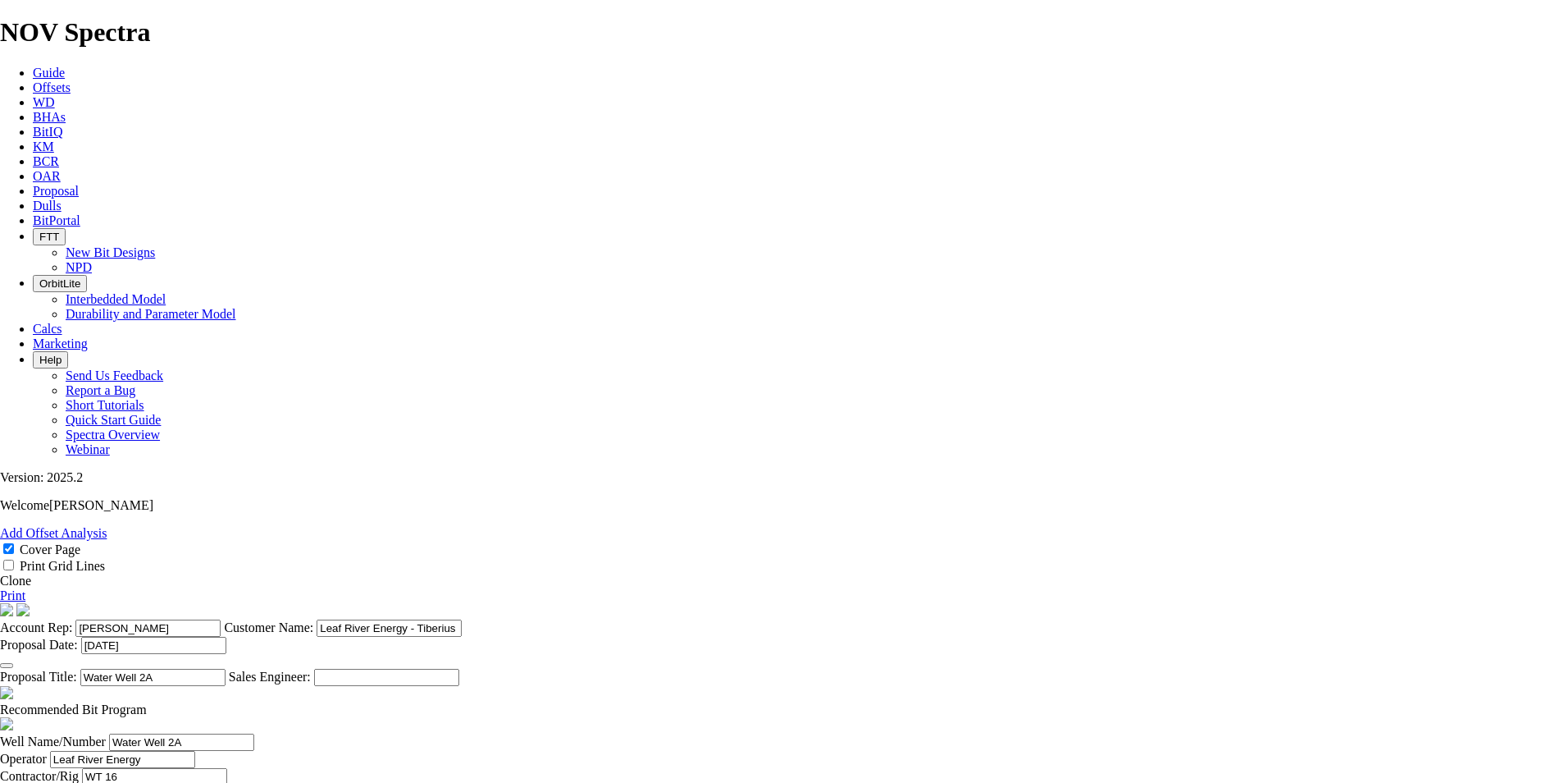
drag, startPoint x: 918, startPoint y: 368, endPoint x: 833, endPoint y: 353, distance: 86.3
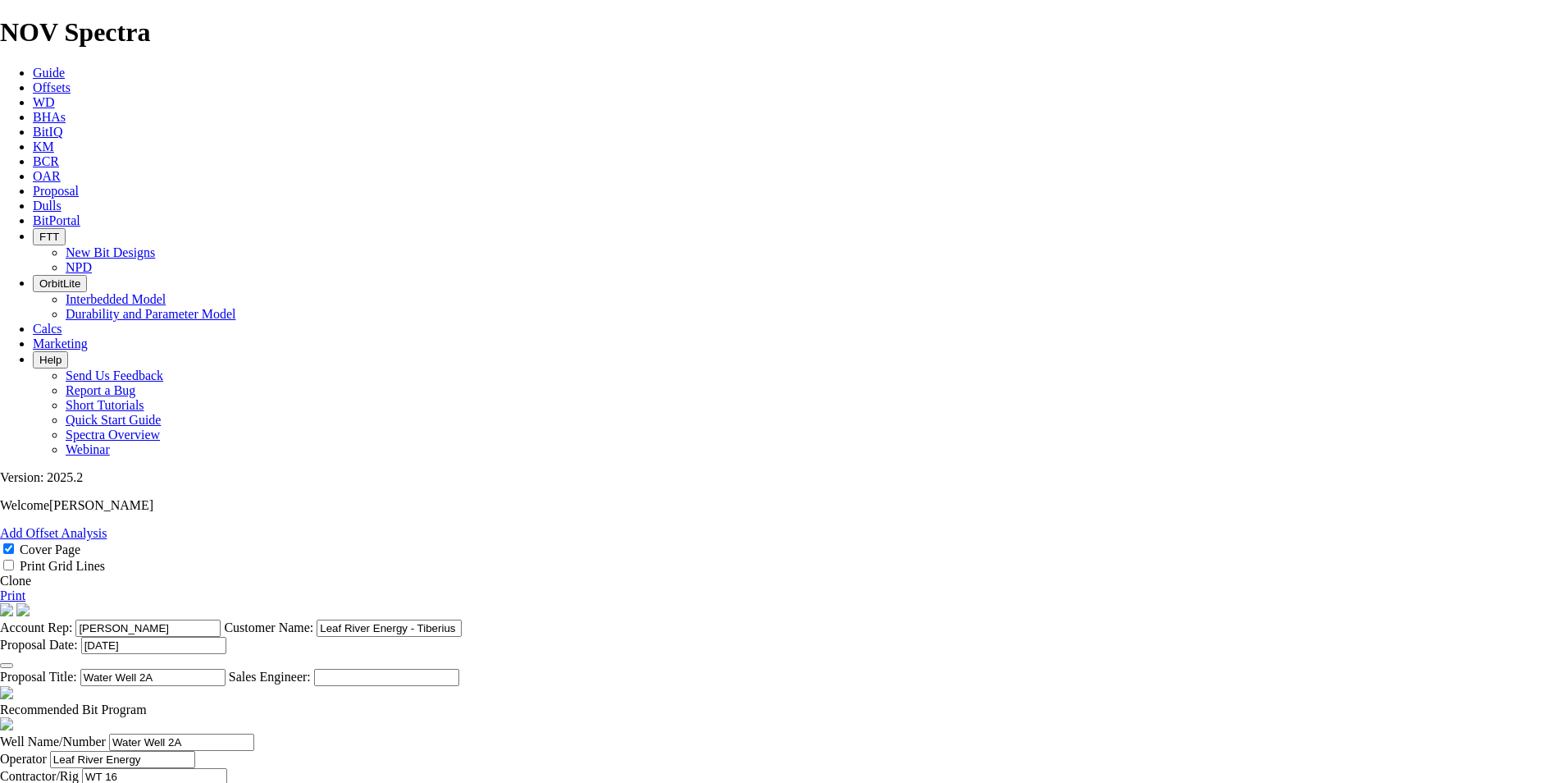
type input "S 30 T01N R10E"
click at [26, 588] on link "Print" at bounding box center [12, 595] width 26 height 14
